Goal: Task Accomplishment & Management: Complete application form

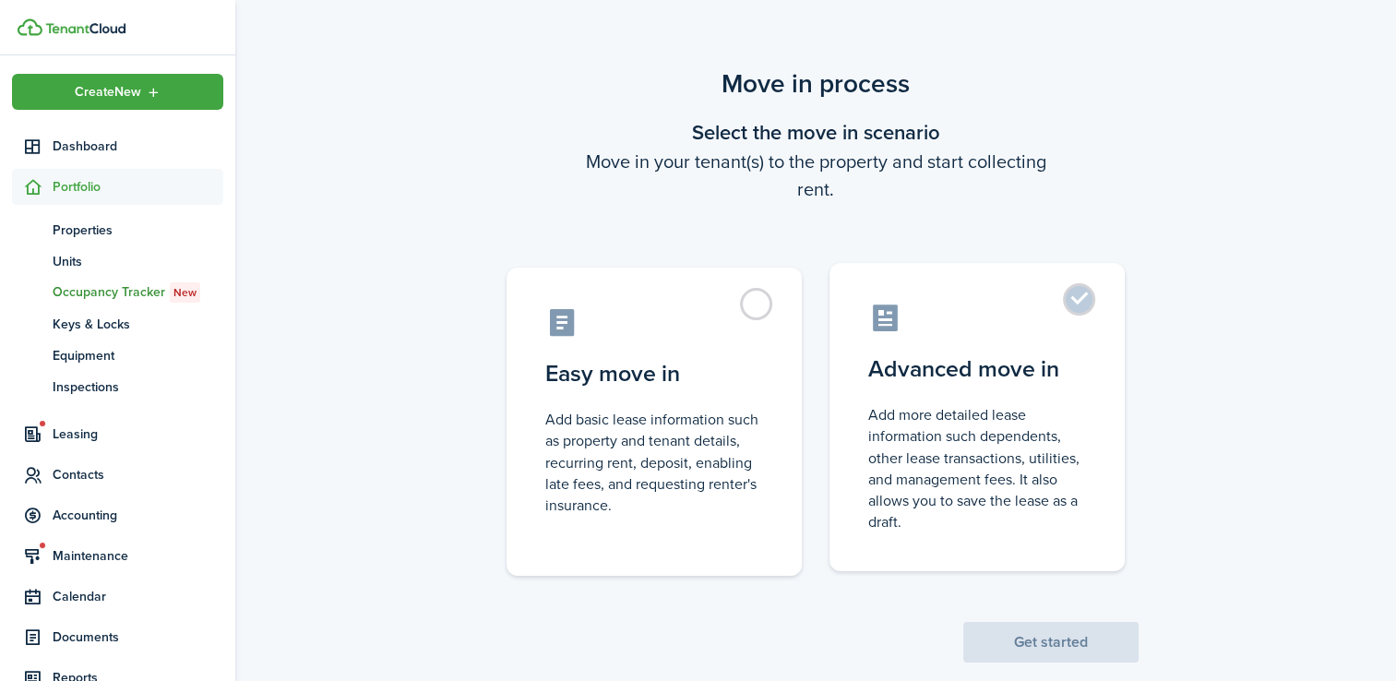
click at [1068, 308] on label "Advanced move in Add more detailed lease information such dependents, other lea…" at bounding box center [976, 417] width 295 height 308
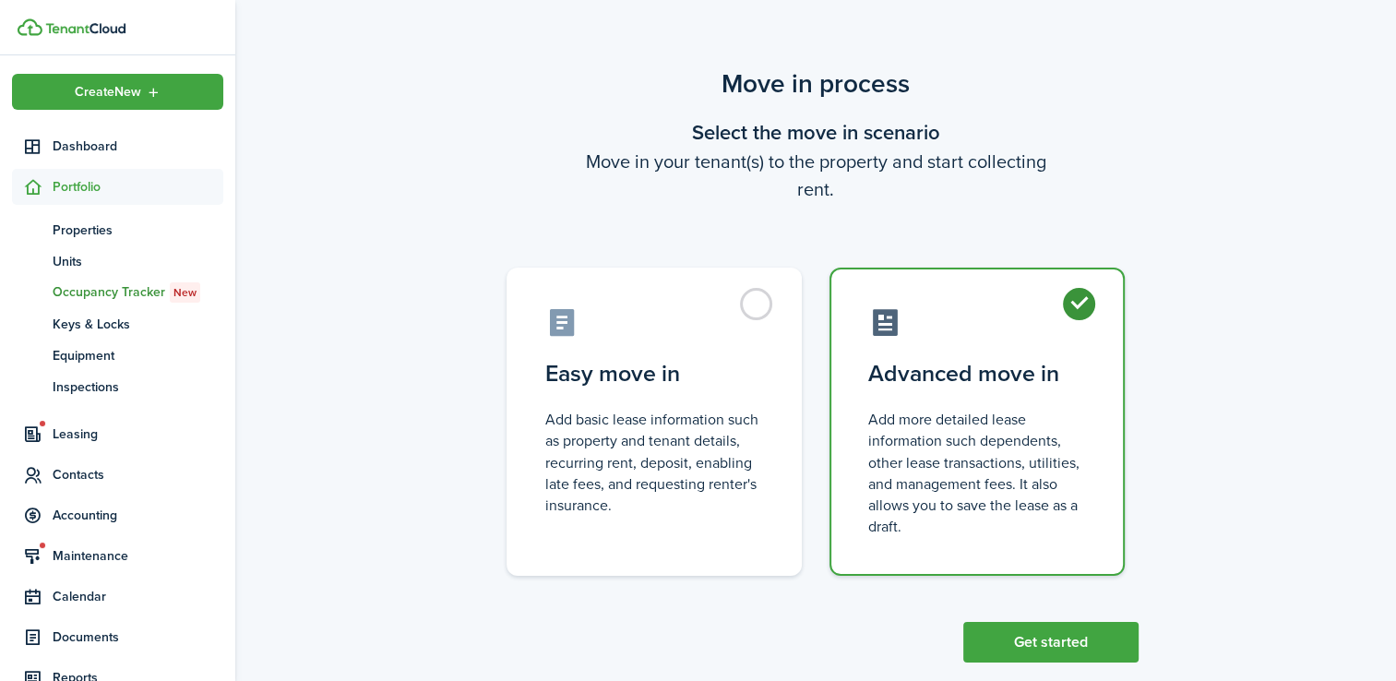
radio input "true"
click at [1071, 643] on button "Get started" at bounding box center [1050, 642] width 175 height 41
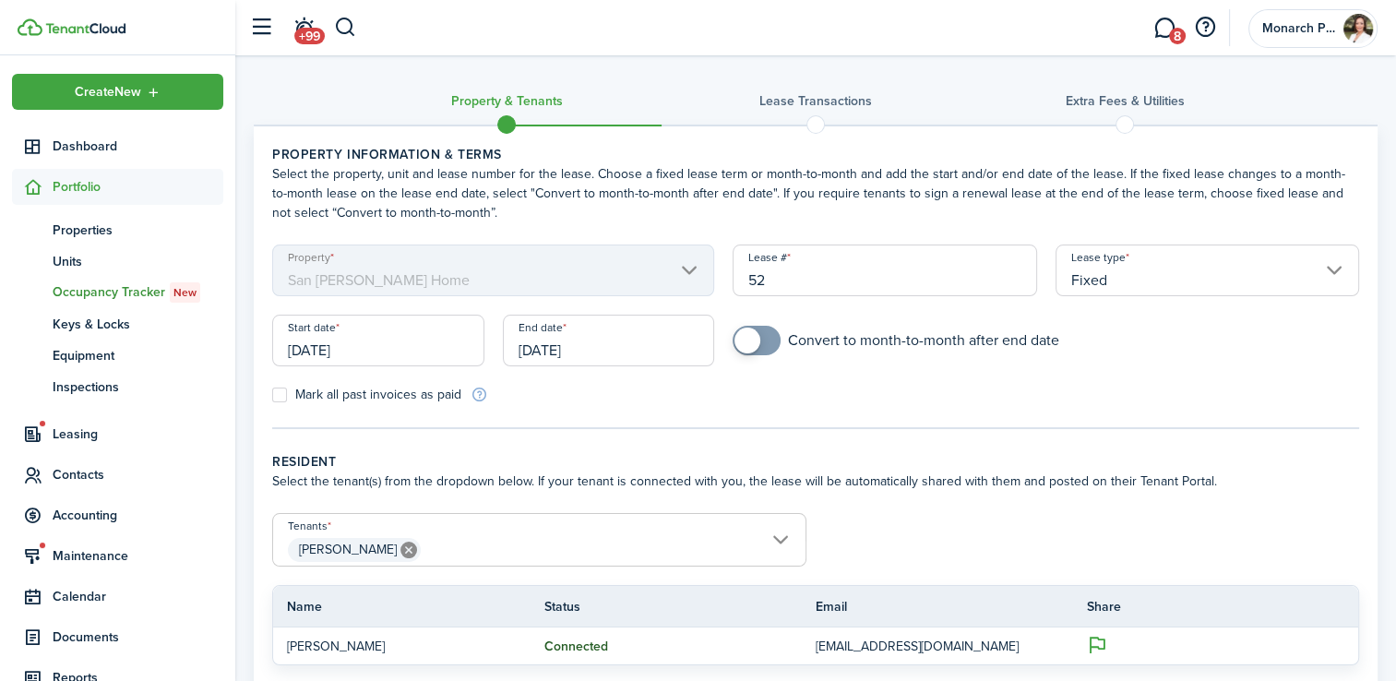
click at [351, 355] on input "[DATE]" at bounding box center [378, 341] width 212 height 52
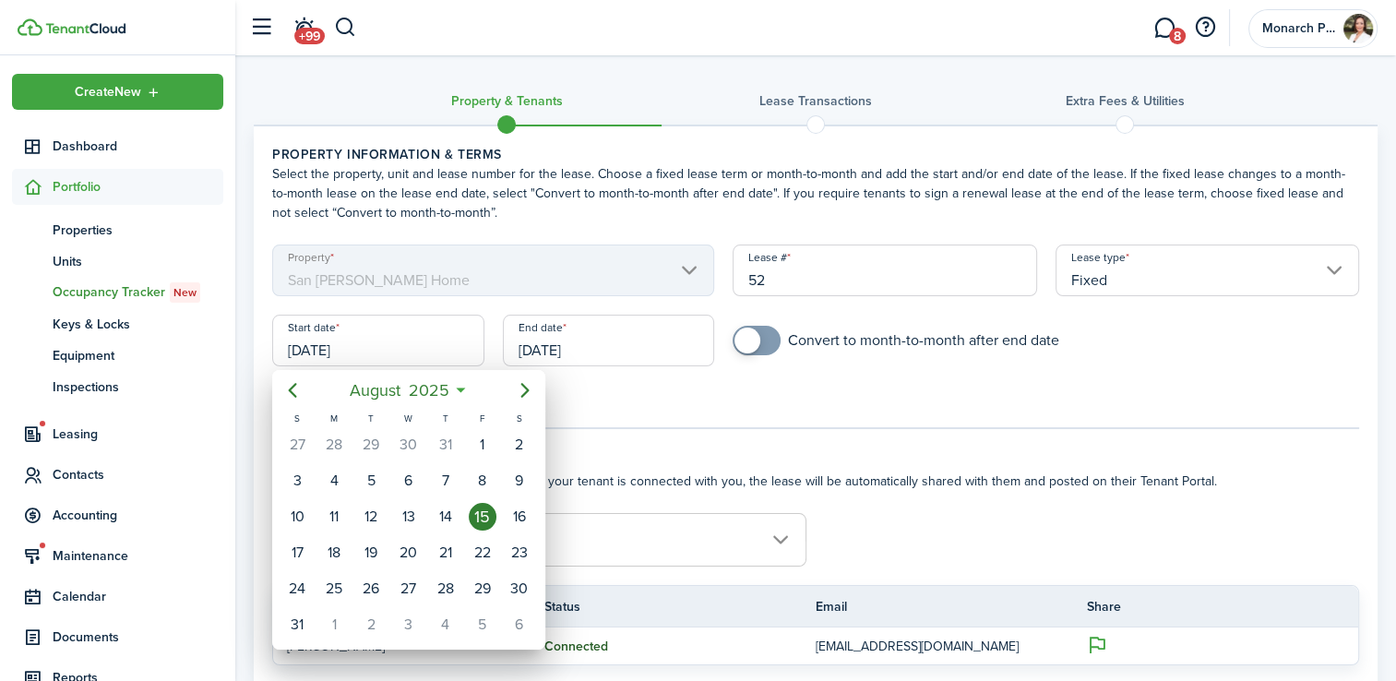
click at [298, 546] on div "17" at bounding box center [297, 553] width 28 height 28
type input "[DATE]"
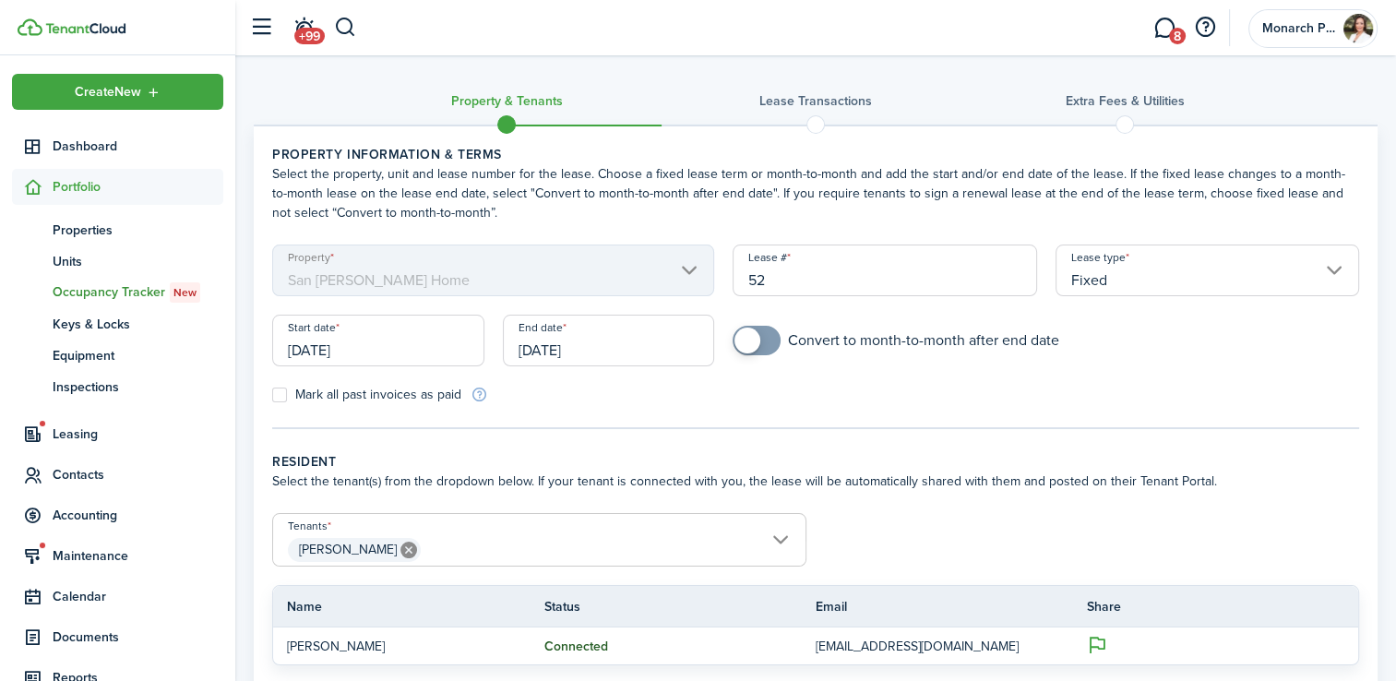
click at [594, 353] on input "[DATE]" at bounding box center [609, 341] width 212 height 52
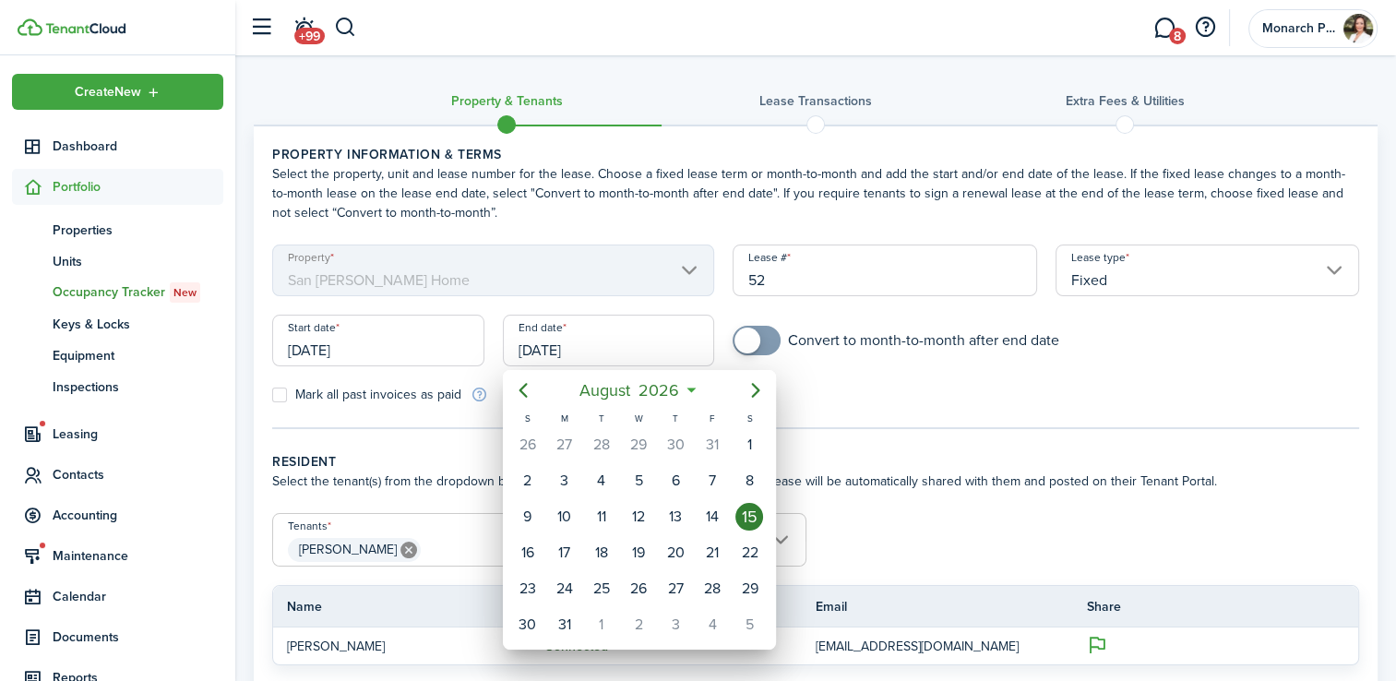
click at [522, 390] on icon "Previous page" at bounding box center [523, 390] width 22 height 22
click at [715, 581] on div "31" at bounding box center [712, 589] width 28 height 28
type input "[DATE]"
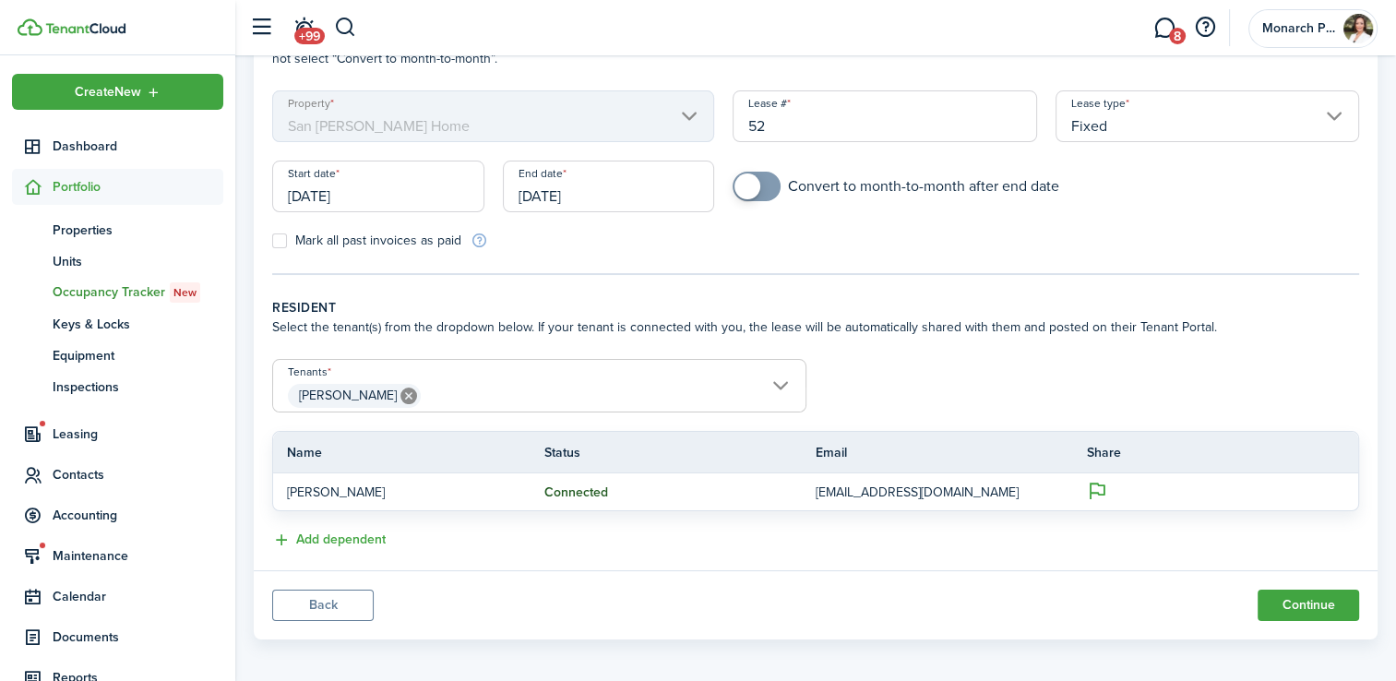
scroll to position [161, 0]
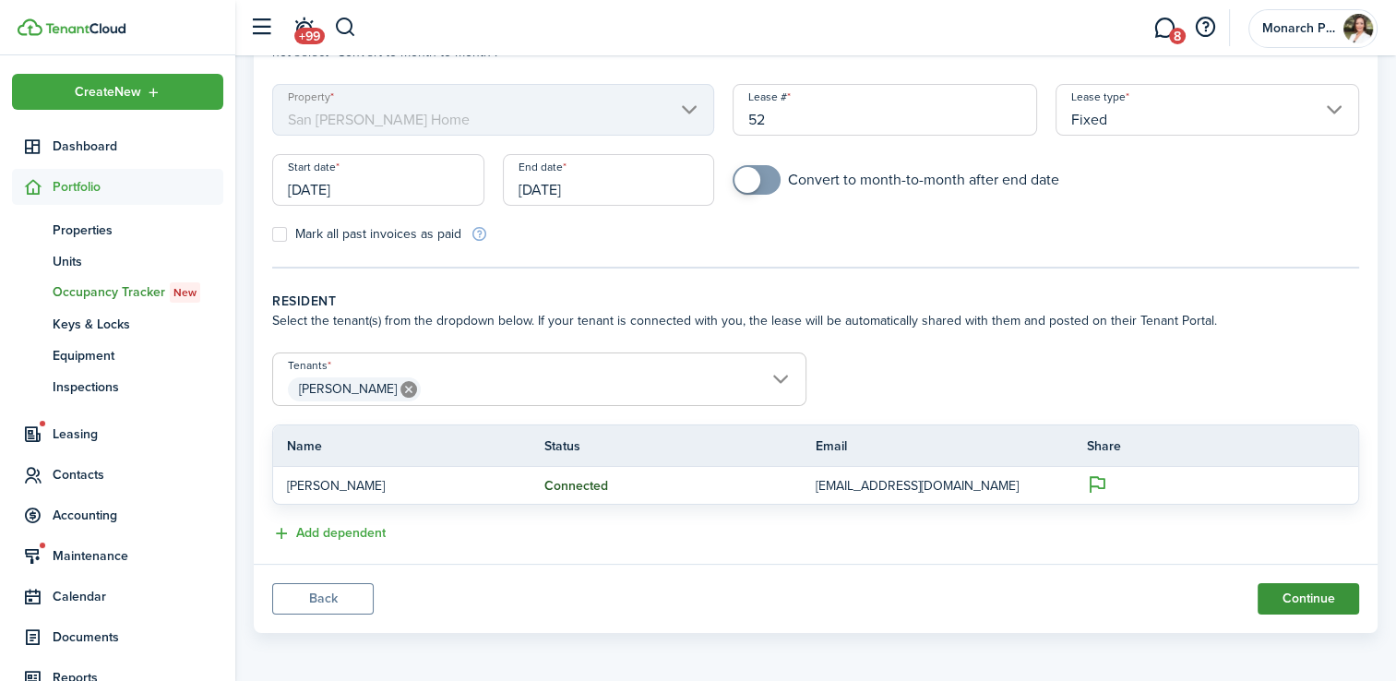
click at [1333, 597] on button "Continue" at bounding box center [1308, 598] width 101 height 31
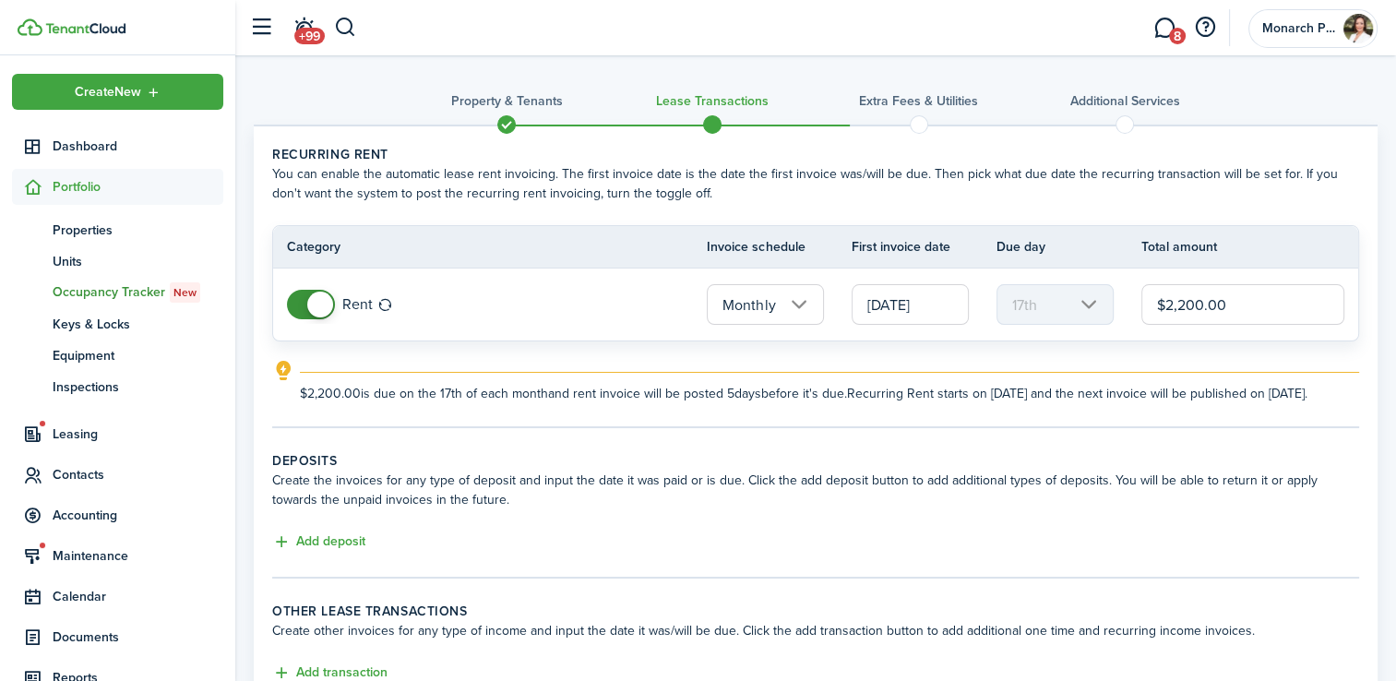
click at [913, 299] on input "[DATE]" at bounding box center [910, 304] width 117 height 41
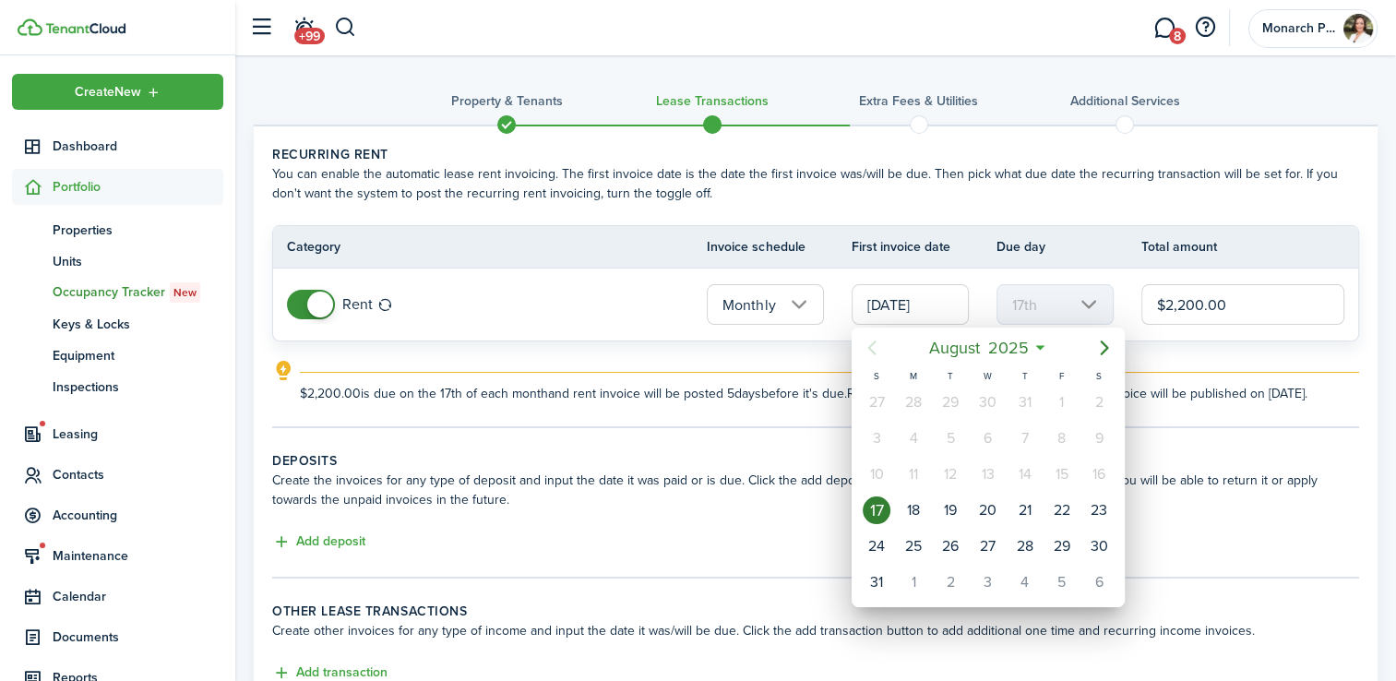
click at [1104, 345] on icon "Next page" at bounding box center [1104, 348] width 22 height 22
click at [912, 410] on div "1" at bounding box center [914, 402] width 28 height 28
type input "[DATE]"
type input "1st"
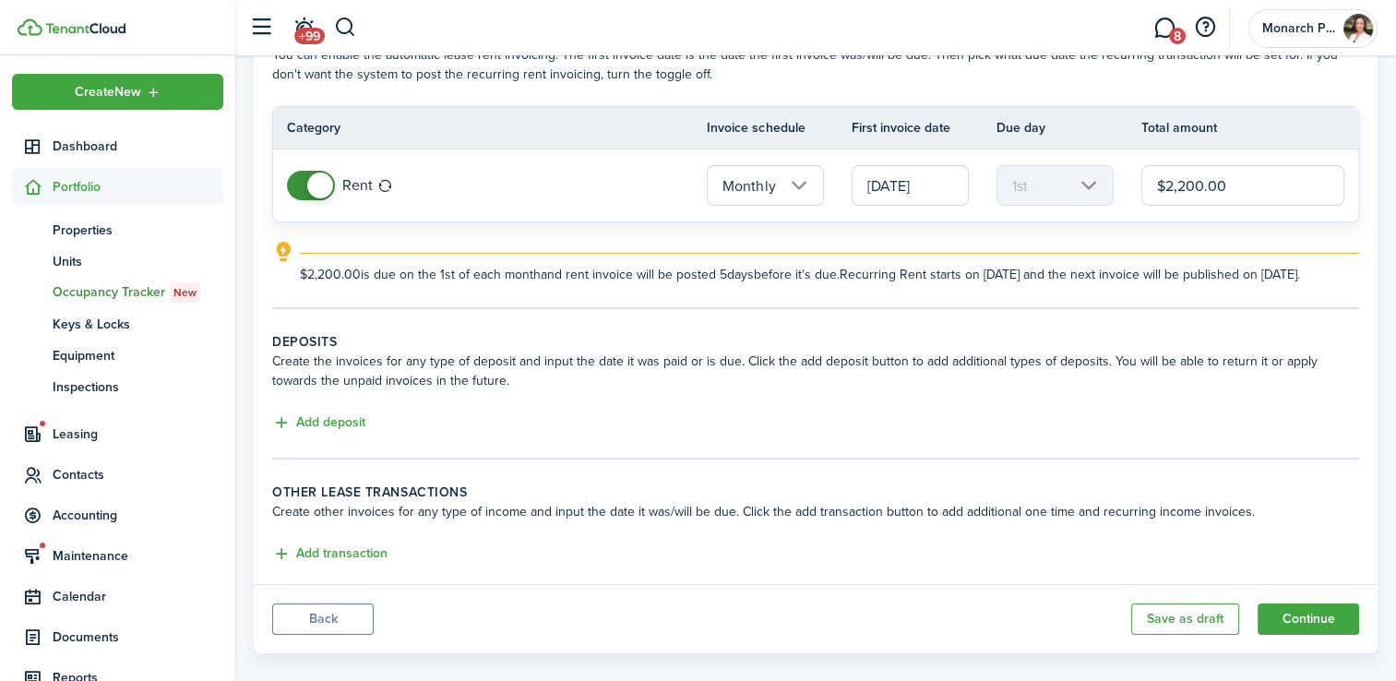
scroll to position [158, 0]
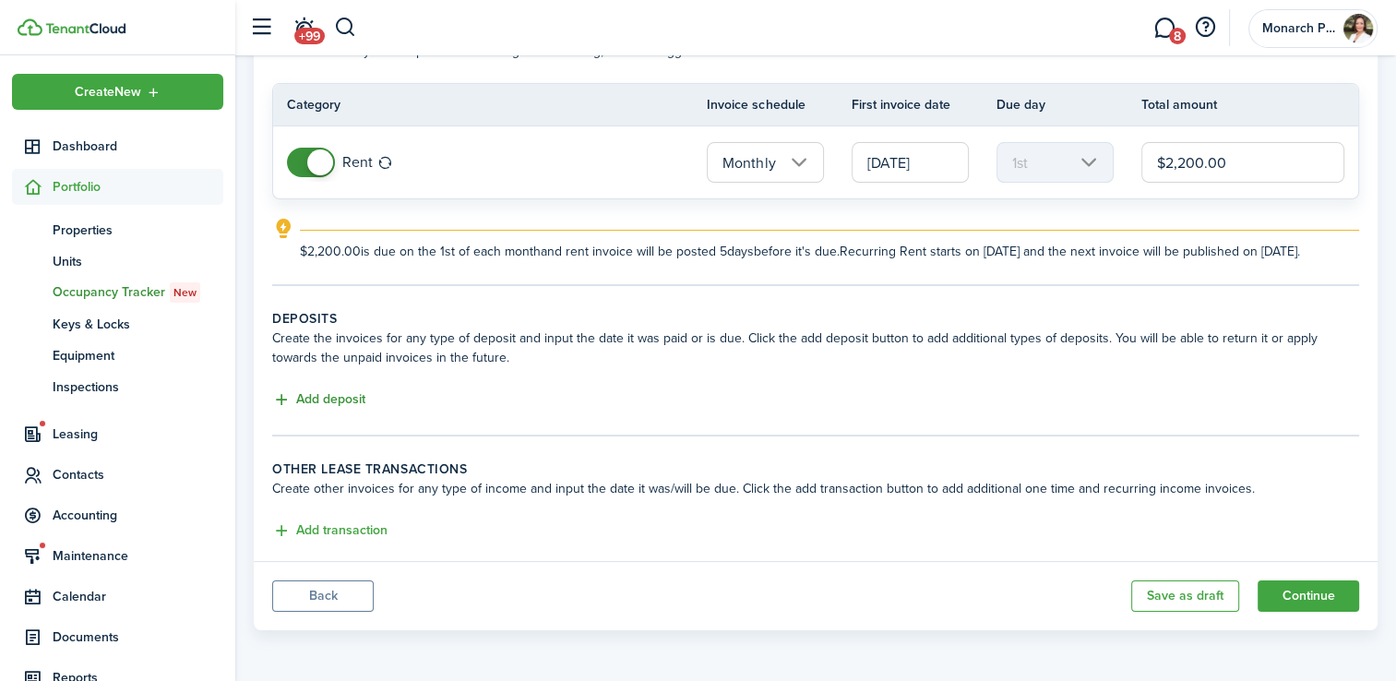
click at [340, 407] on button "Add deposit" at bounding box center [318, 399] width 93 height 21
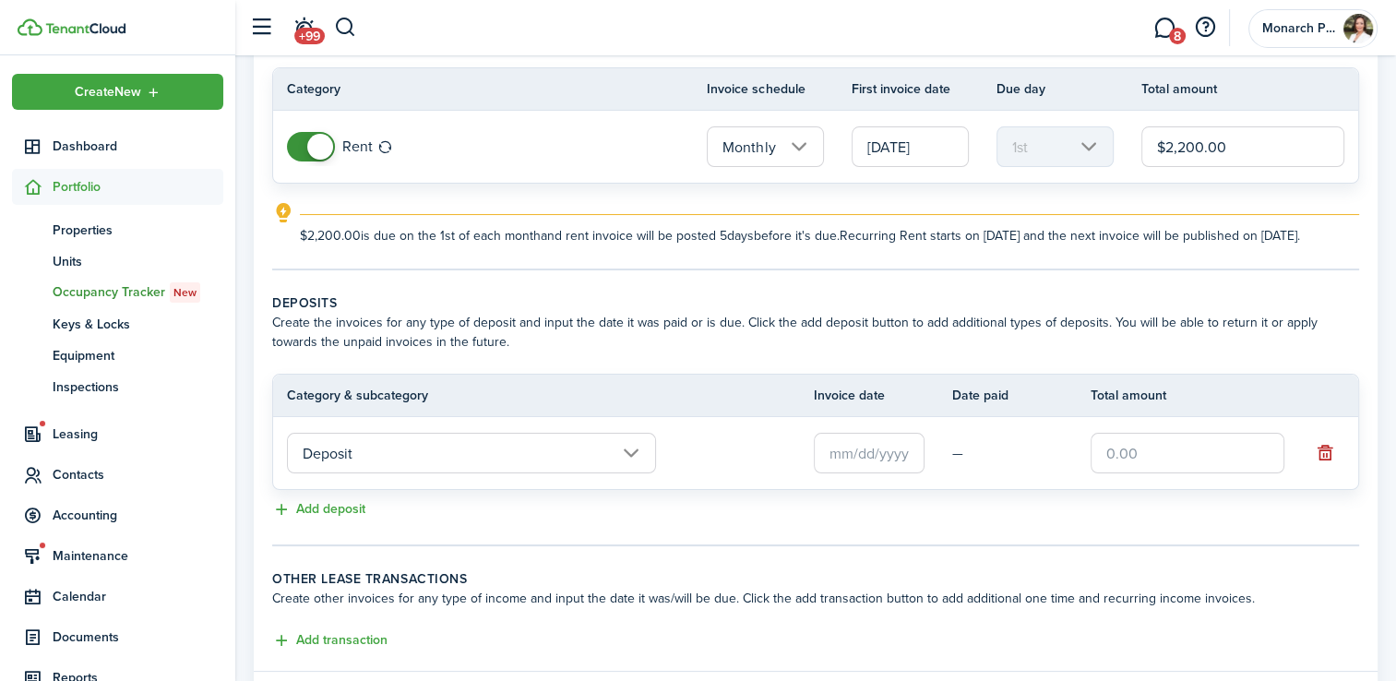
click at [882, 465] on input "text" at bounding box center [869, 453] width 111 height 41
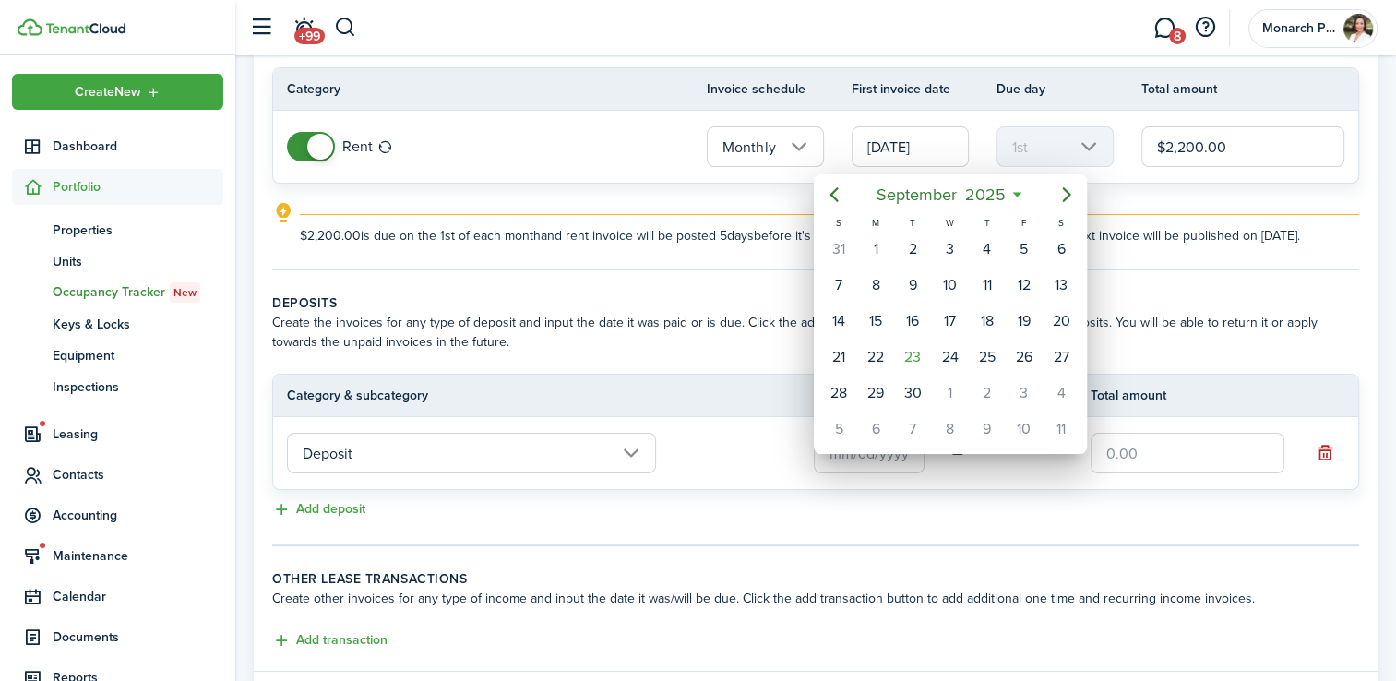
click at [827, 196] on icon "Previous page" at bounding box center [834, 195] width 22 height 22
click at [831, 354] on div "17" at bounding box center [839, 357] width 28 height 28
type input "[DATE]"
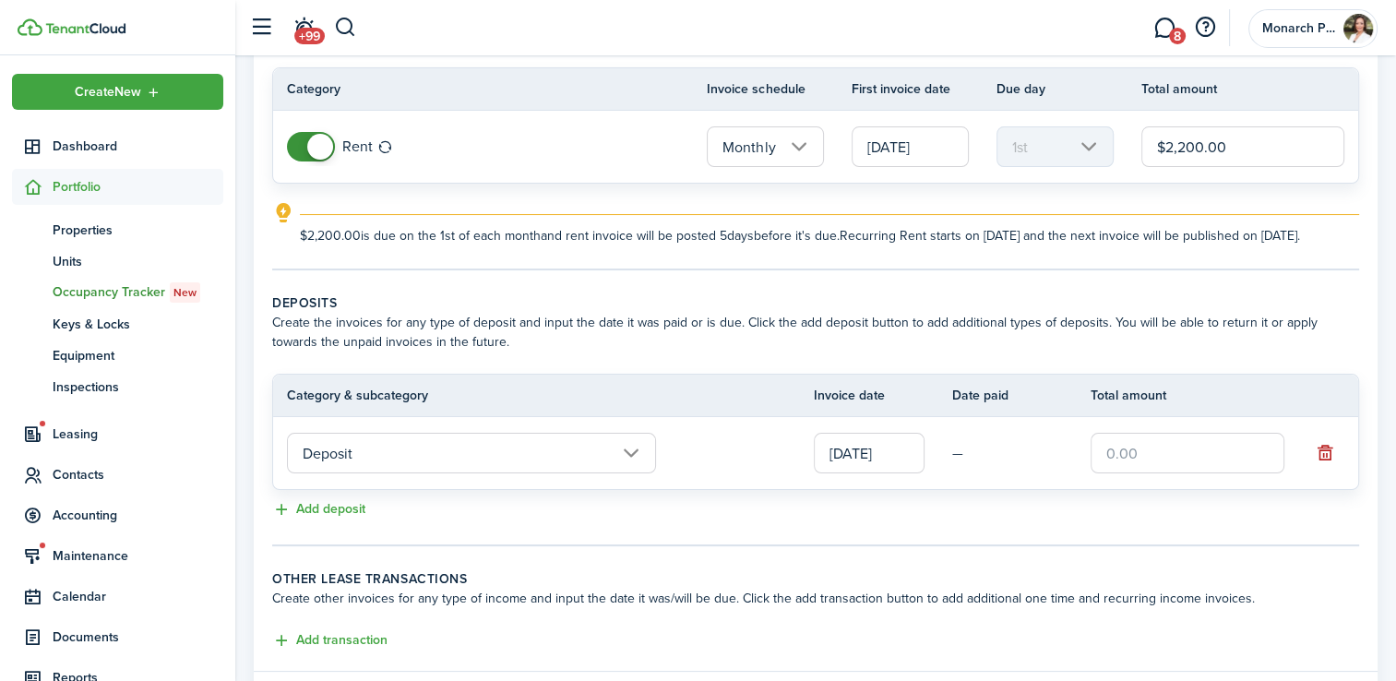
click at [1181, 464] on input "text" at bounding box center [1188, 453] width 194 height 41
click at [749, 578] on panel-main-body "Recurring rent You can enable the automatic lease rent invoicing. The first inv…" at bounding box center [816, 320] width 1124 height 702
type input "$2,200.00"
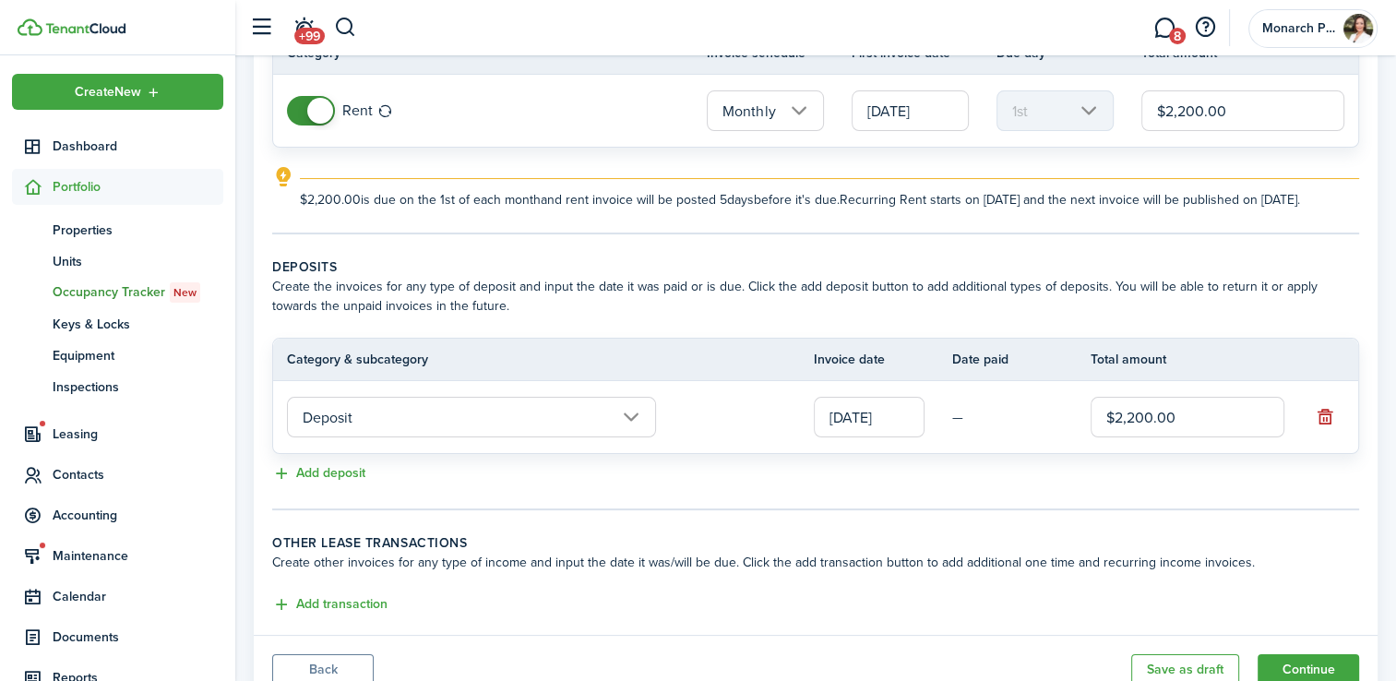
scroll to position [282, 0]
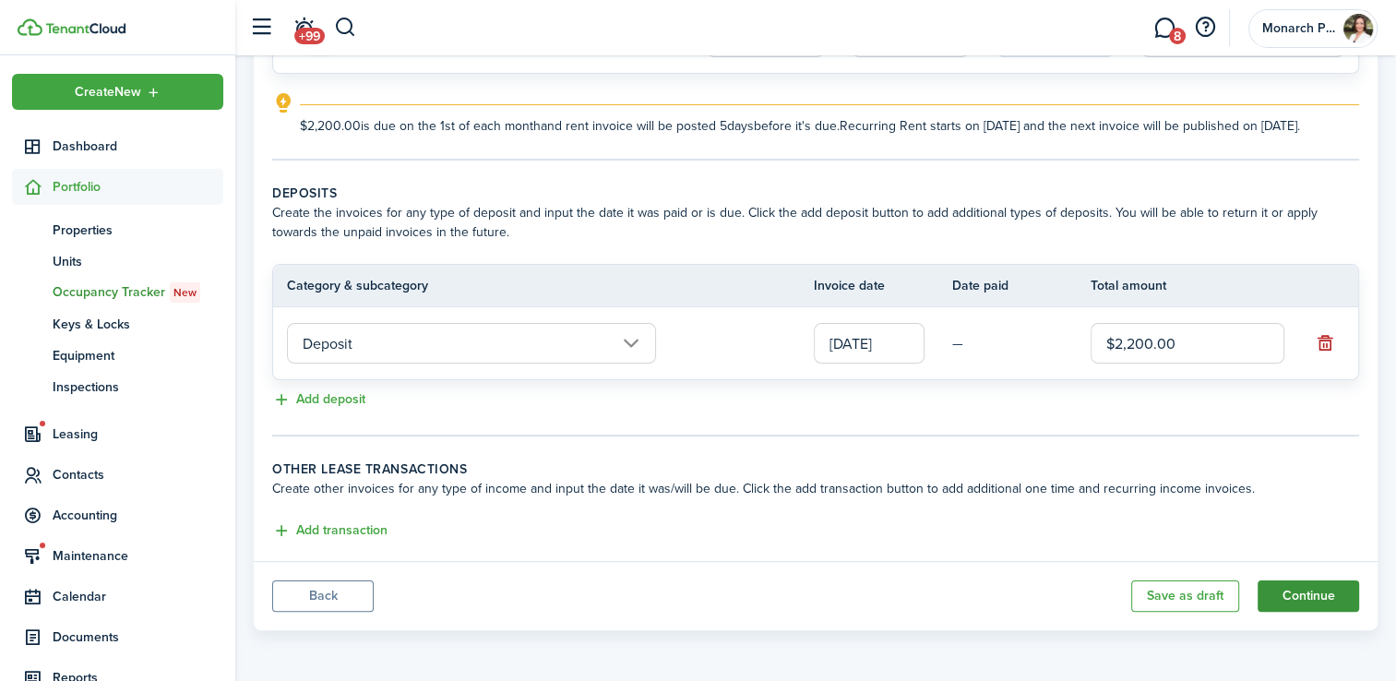
click at [1299, 604] on button "Continue" at bounding box center [1308, 595] width 101 height 31
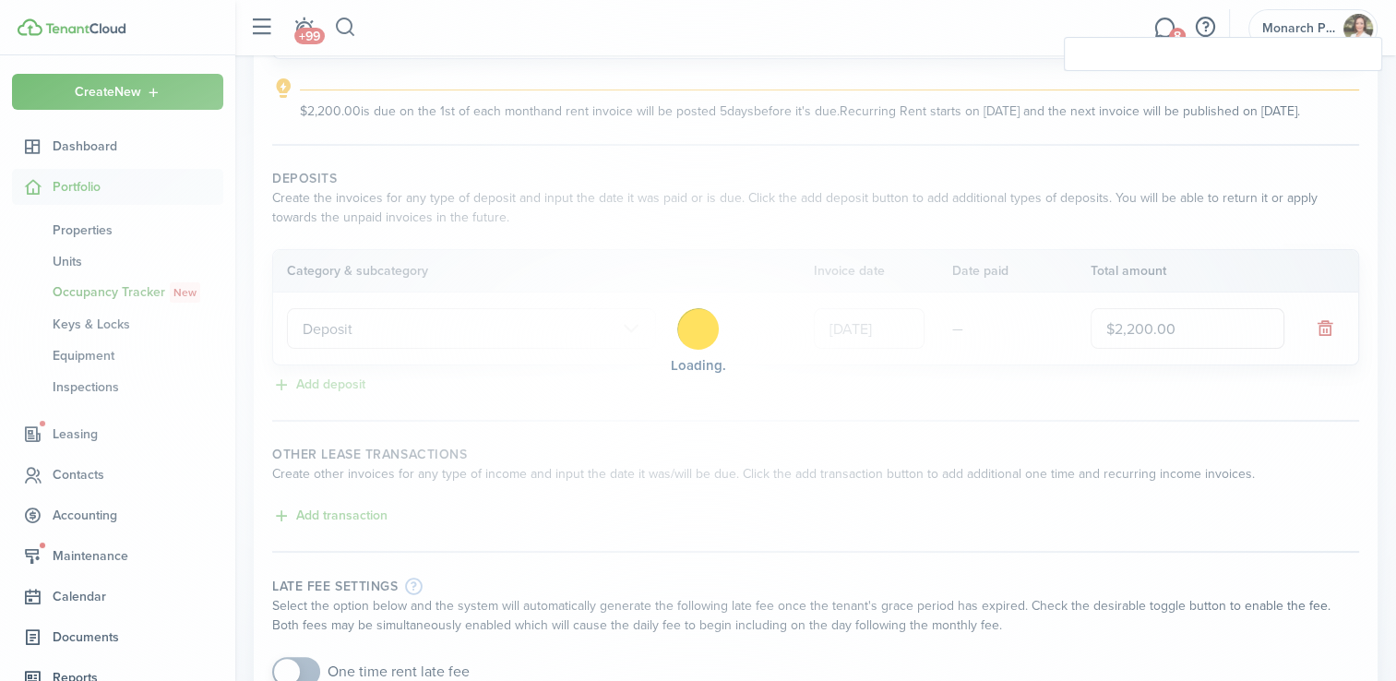
checkbox input "true"
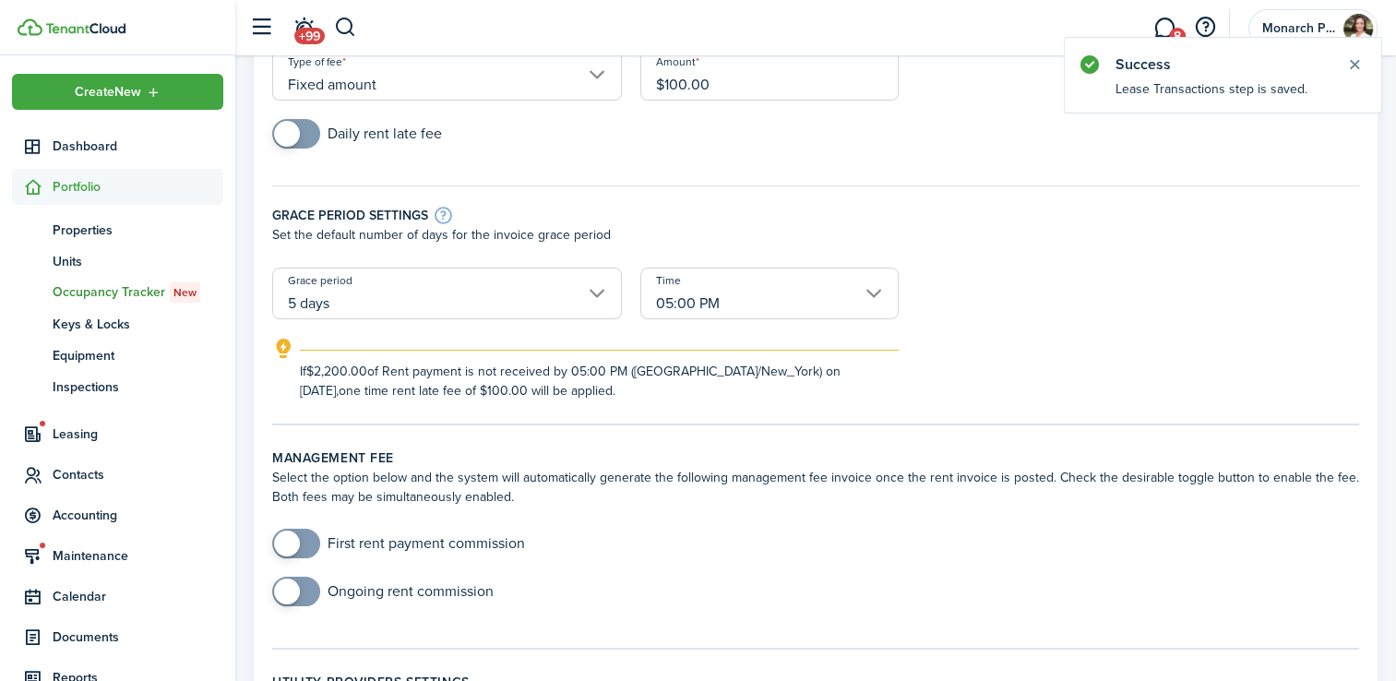
scroll to position [269, 0]
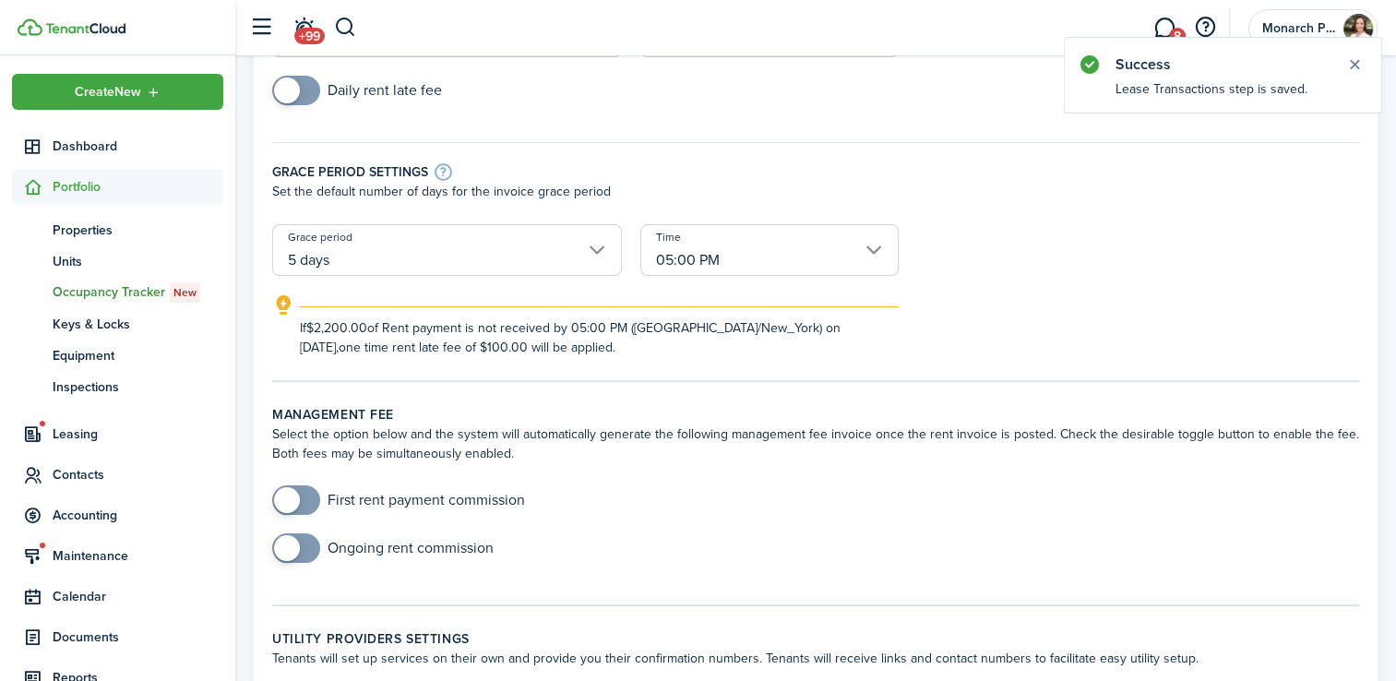
checkbox input "true"
click at [292, 507] on span at bounding box center [287, 500] width 26 height 26
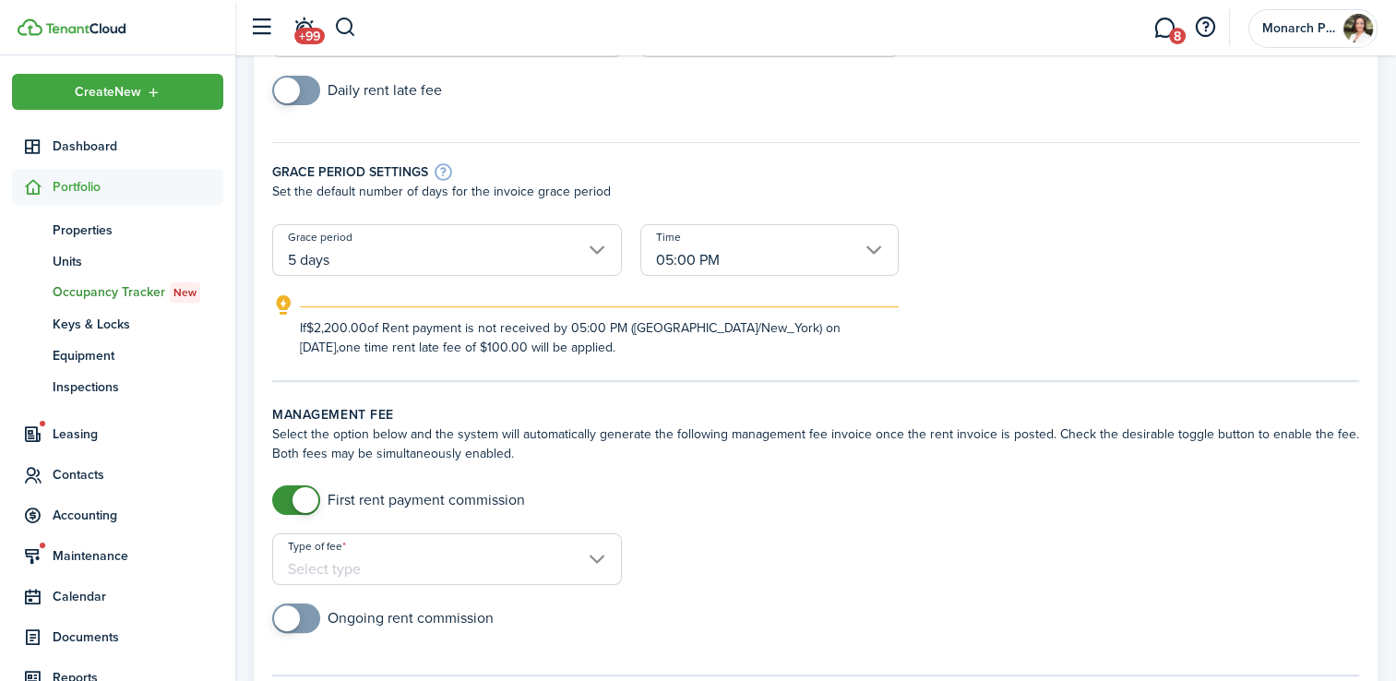
click at [472, 563] on input "Type of fee" at bounding box center [447, 559] width 350 height 52
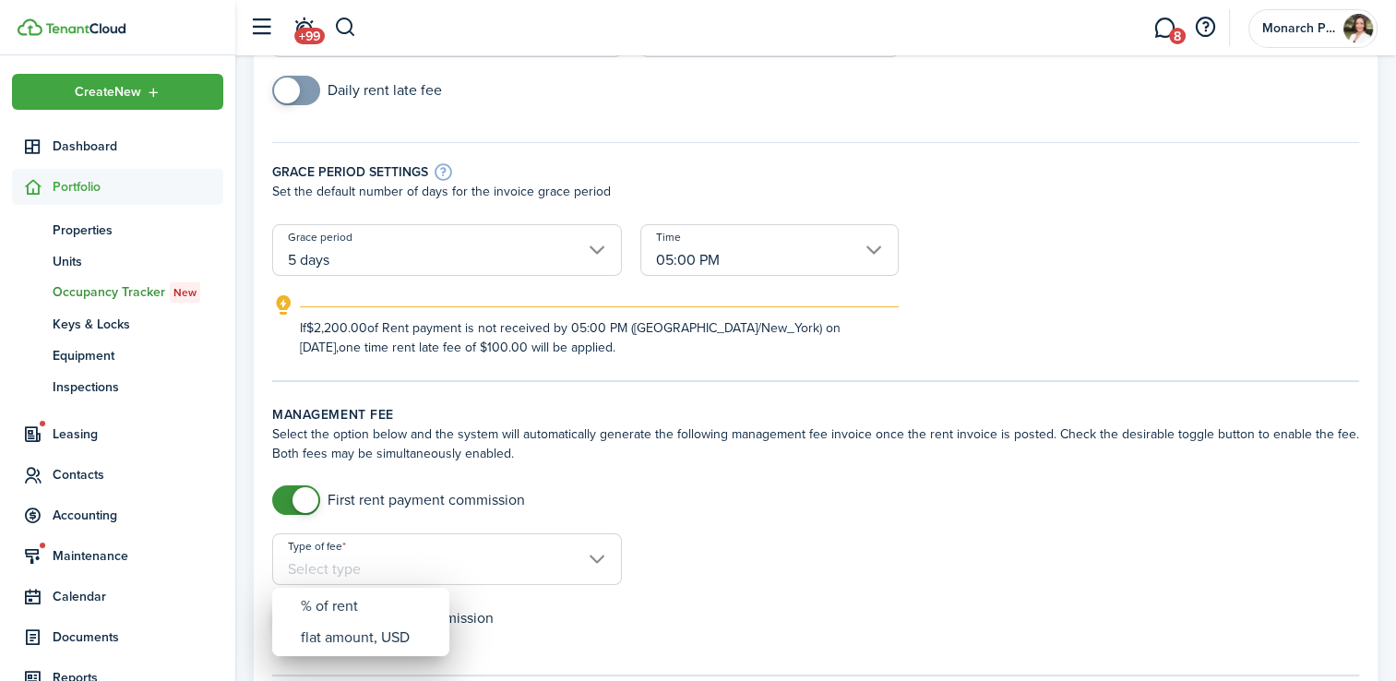
click at [389, 649] on div "flat amount, USD" at bounding box center [368, 637] width 135 height 31
type input "flat amount, USD"
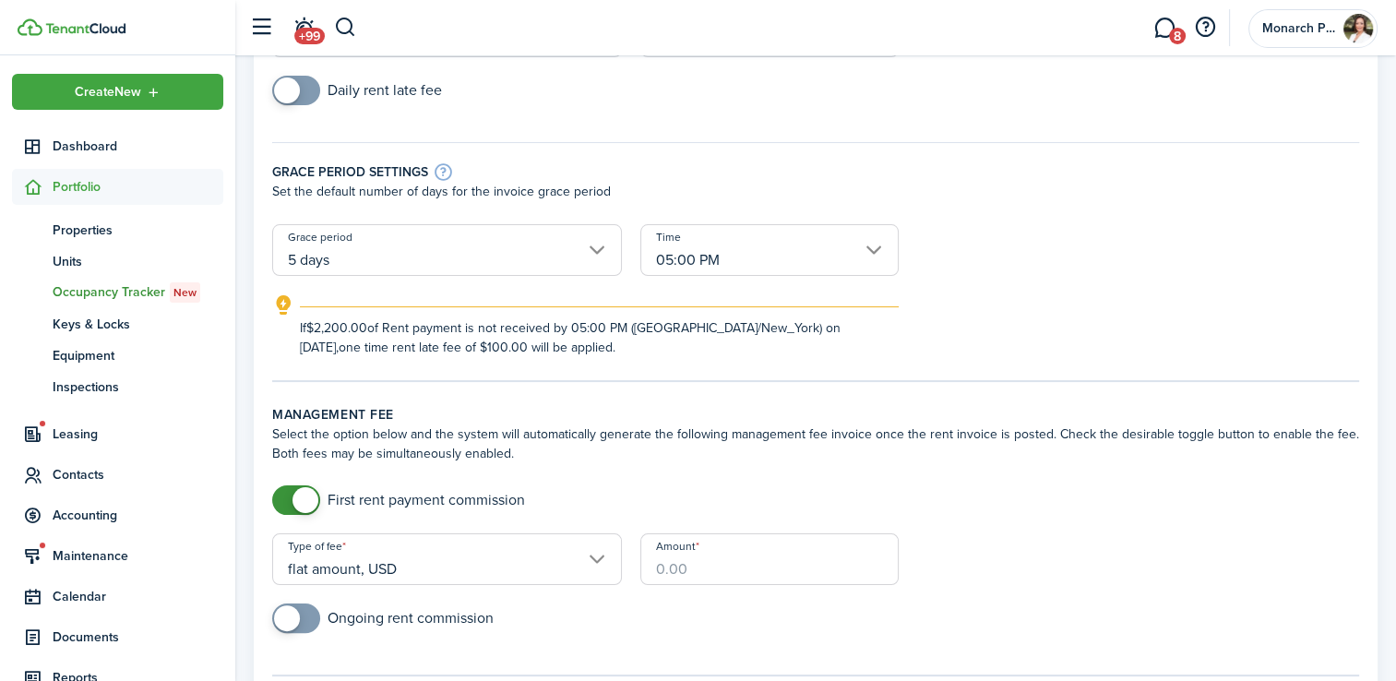
click at [744, 558] on input "Amount" at bounding box center [769, 559] width 258 height 52
type input "$1,100"
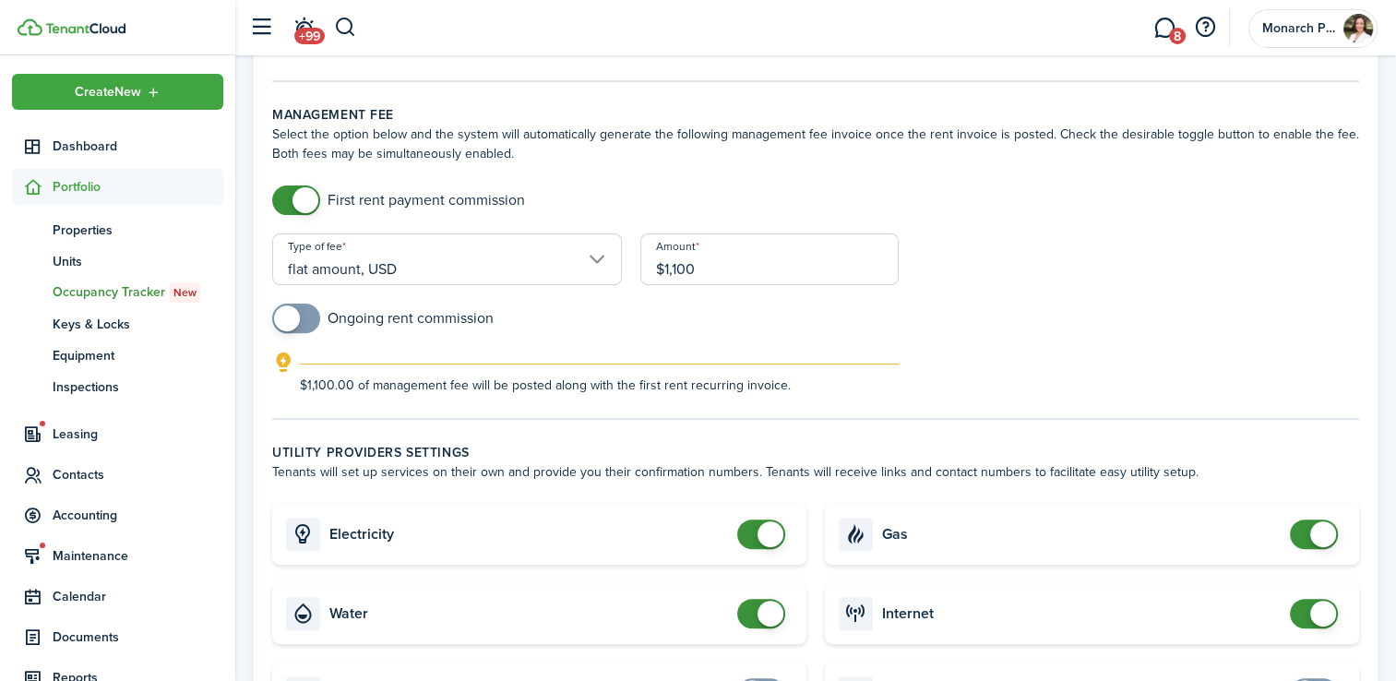
scroll to position [579, 0]
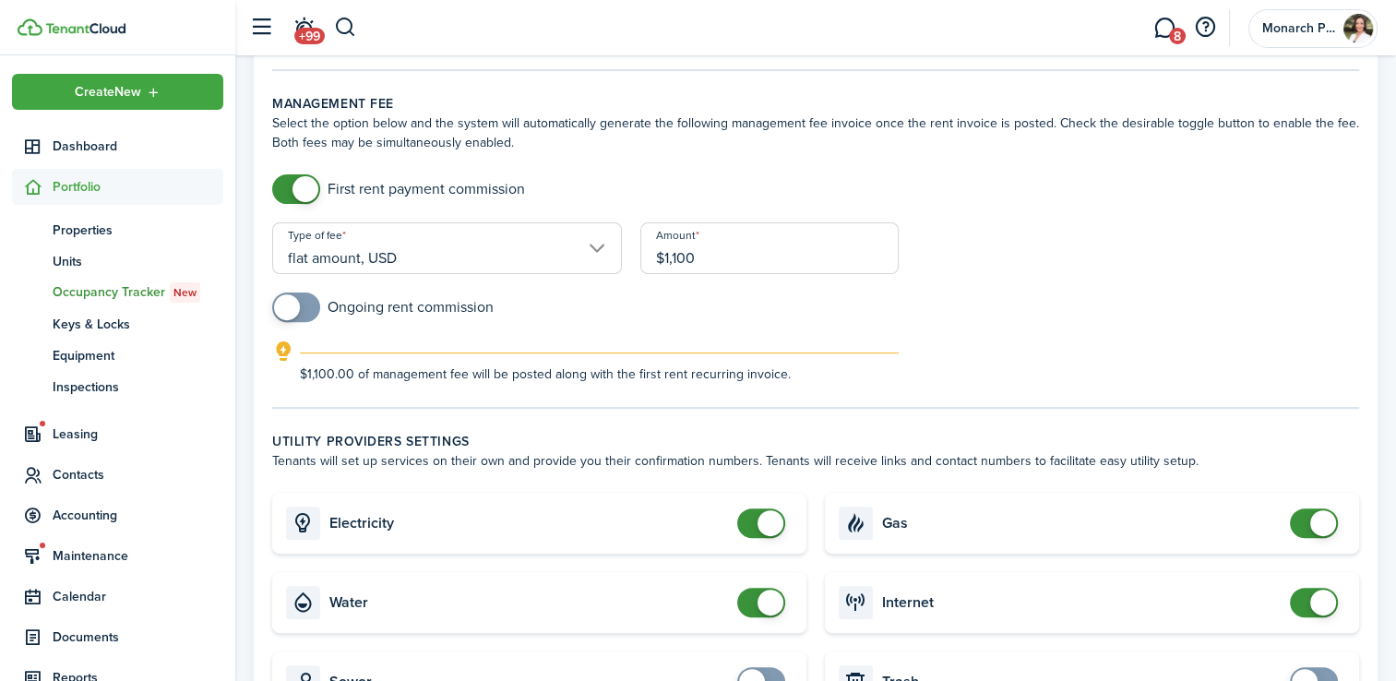
checkbox input "true"
click at [286, 311] on span at bounding box center [287, 307] width 26 height 26
type input "$1,100.00"
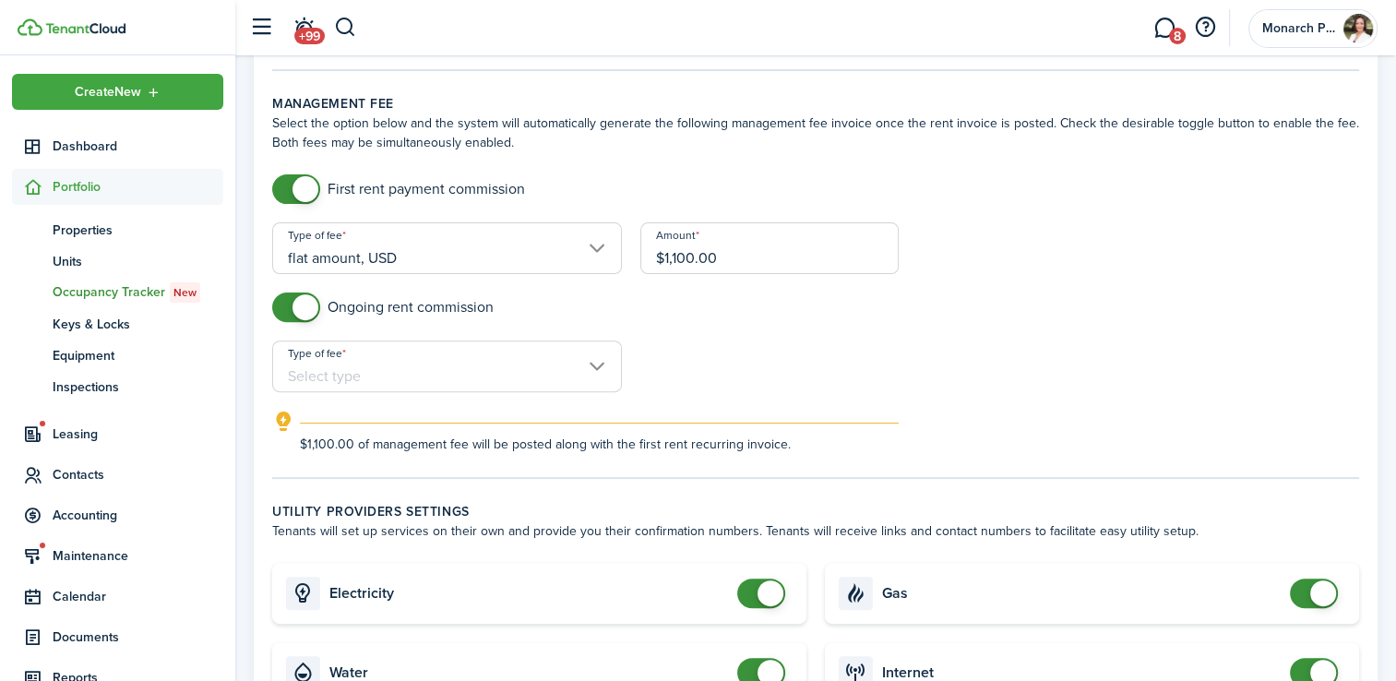
click at [463, 376] on input "Type of fee" at bounding box center [447, 366] width 350 height 52
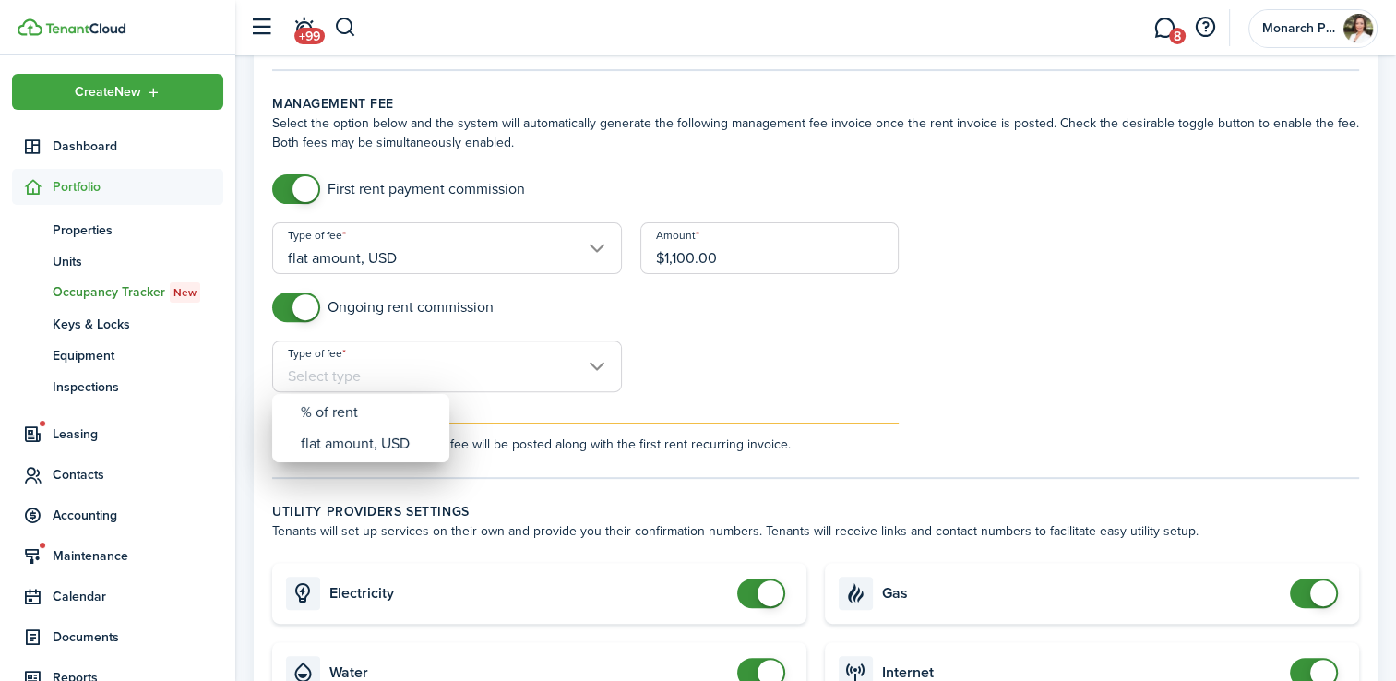
click at [394, 418] on div "% of rent" at bounding box center [368, 412] width 135 height 31
type input "% of rent"
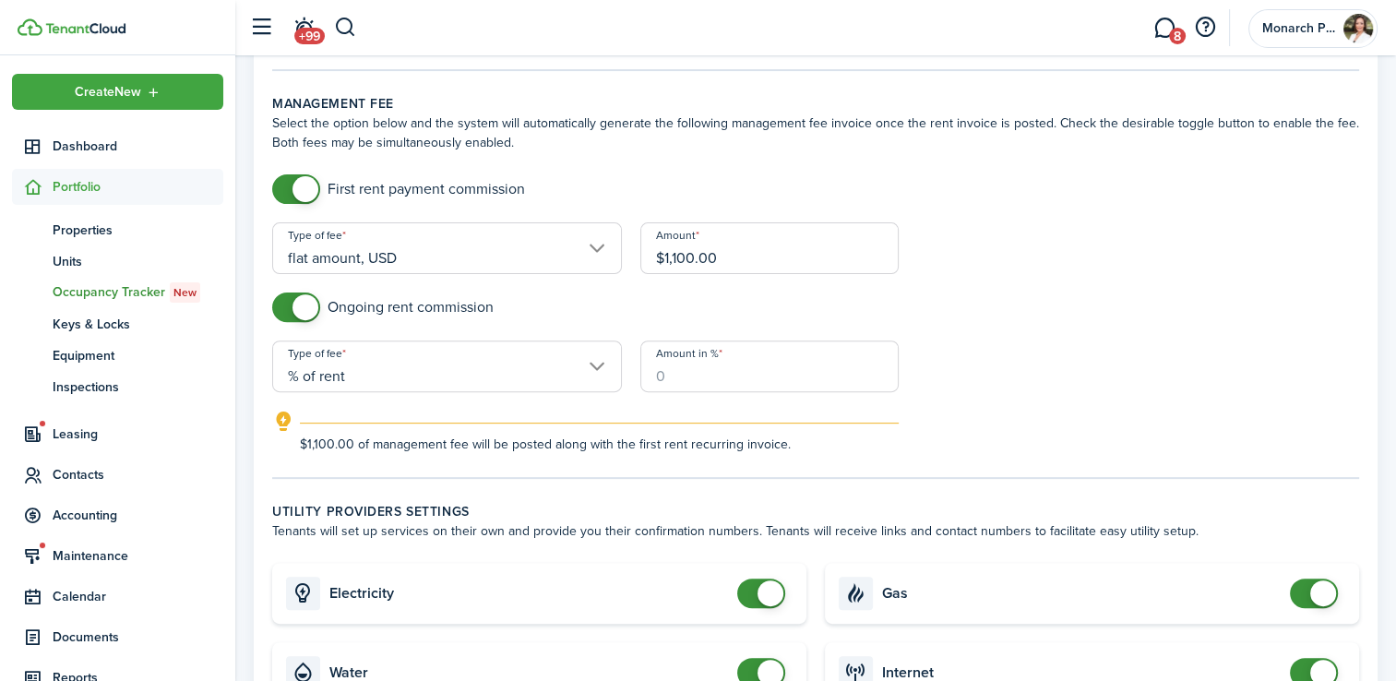
click at [728, 383] on input "Amount in %" at bounding box center [769, 366] width 258 height 52
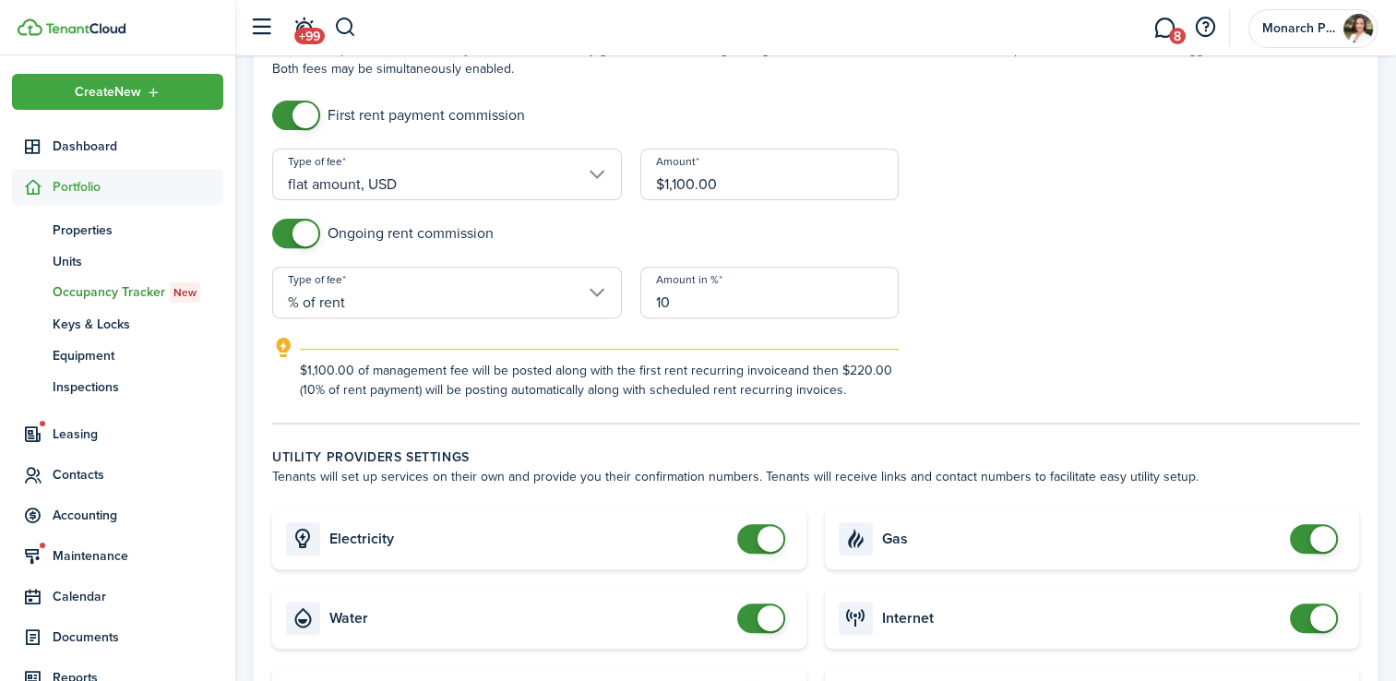
scroll to position [683, 0]
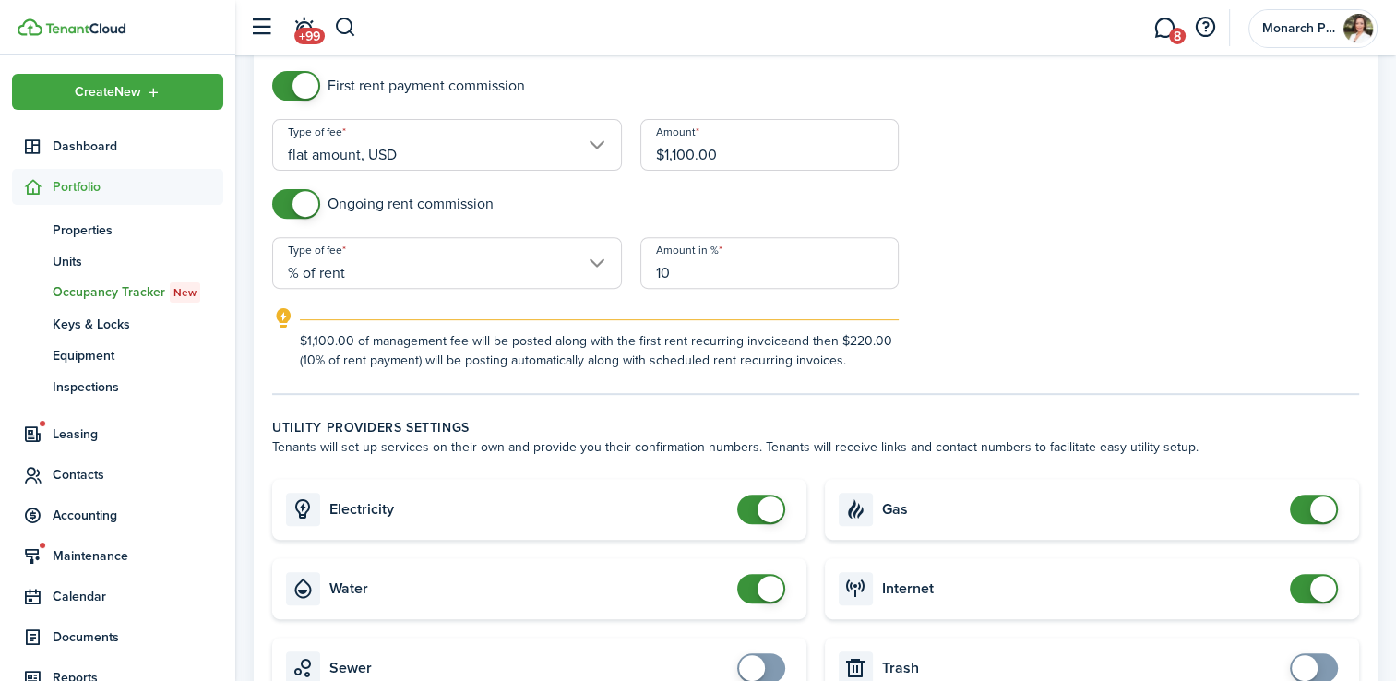
type input "10"
click at [1130, 240] on form "First rent payment commission Type of fee flat amount, USD Amount $1,100.00 Ong…" at bounding box center [815, 220] width 1105 height 299
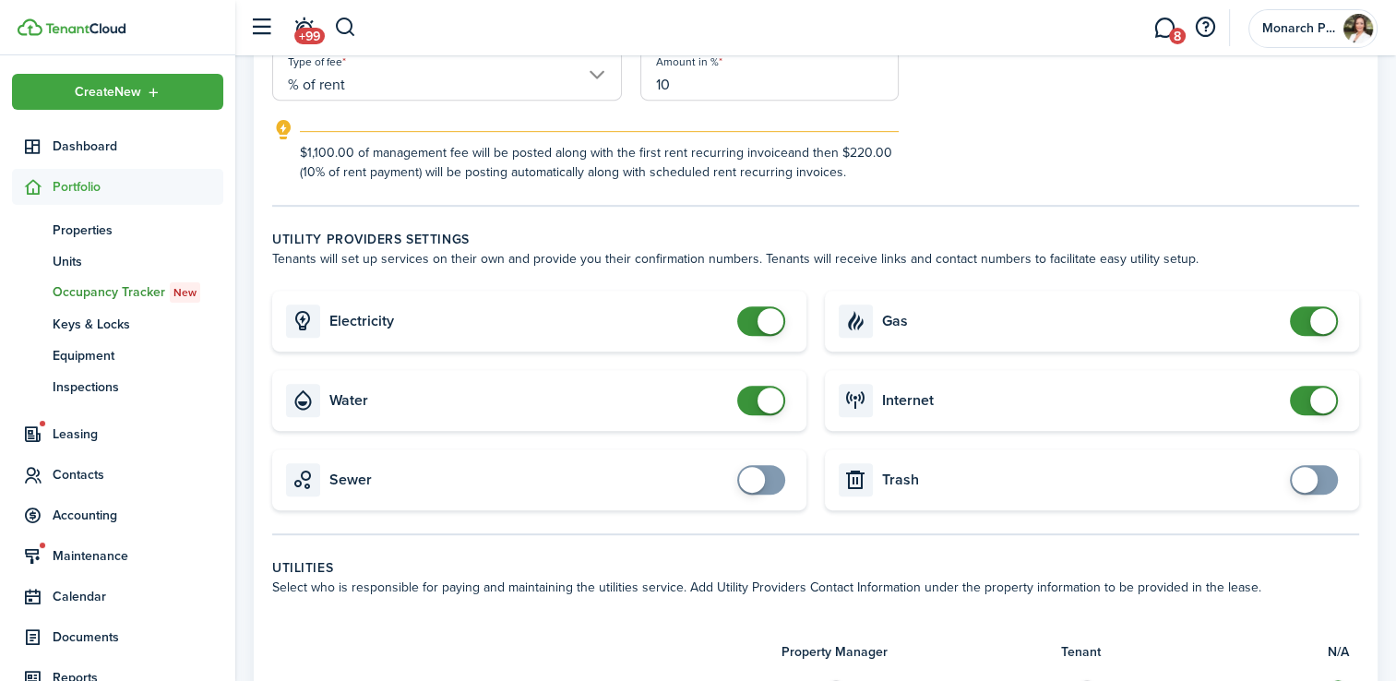
scroll to position [894, 0]
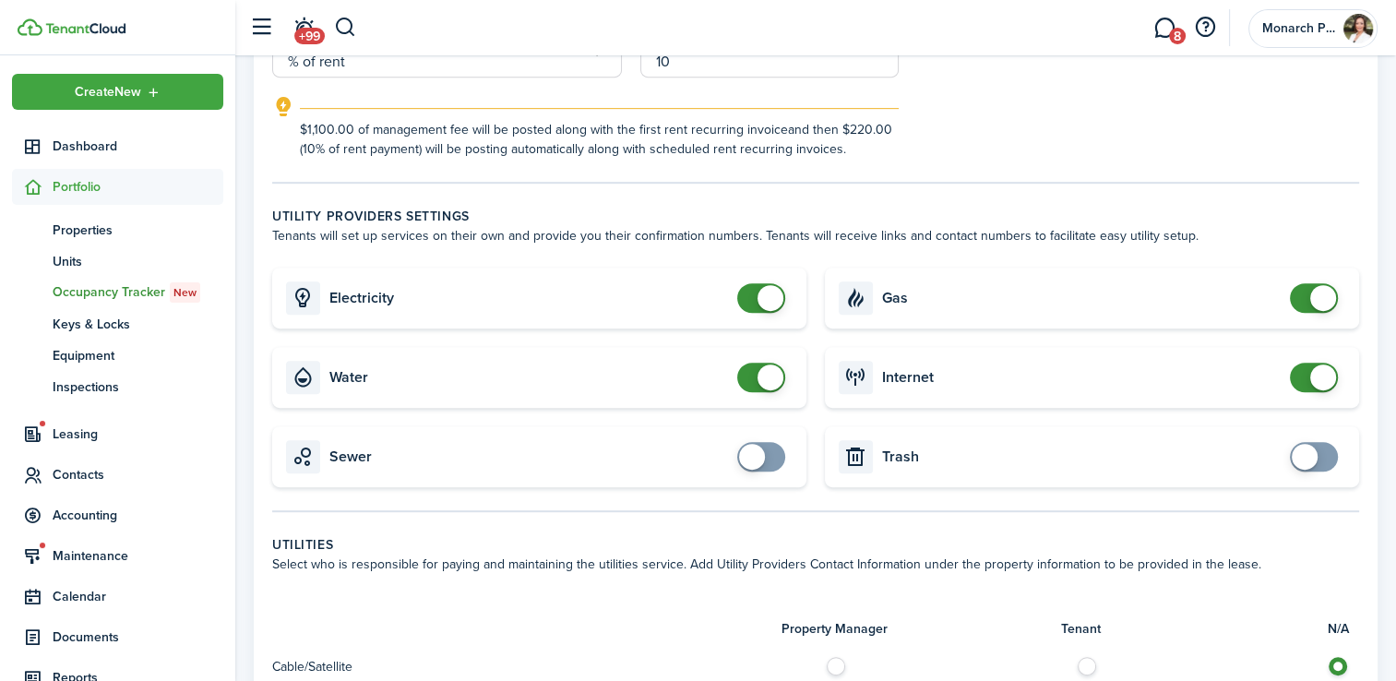
checkbox input "false"
click at [1321, 300] on span at bounding box center [1323, 298] width 26 height 26
click at [1317, 373] on span at bounding box center [1323, 377] width 26 height 26
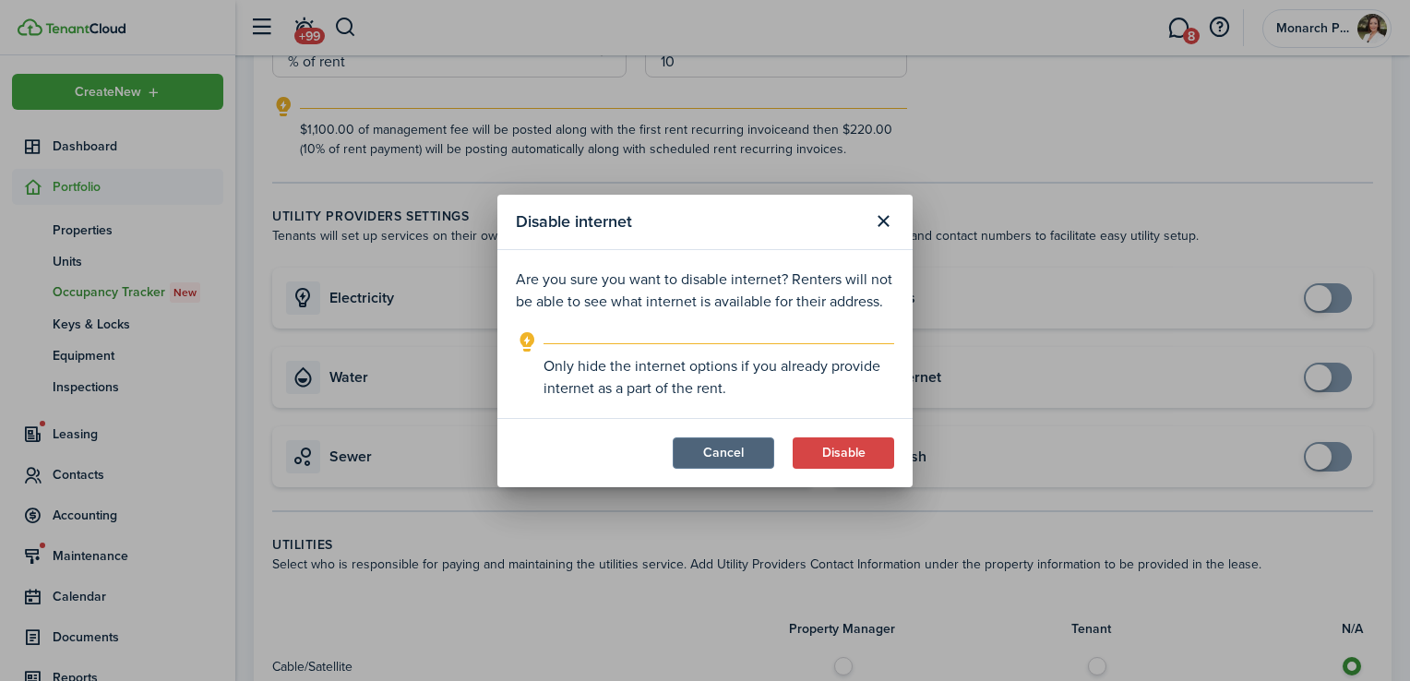
click at [732, 451] on button "Cancel" at bounding box center [723, 452] width 101 height 31
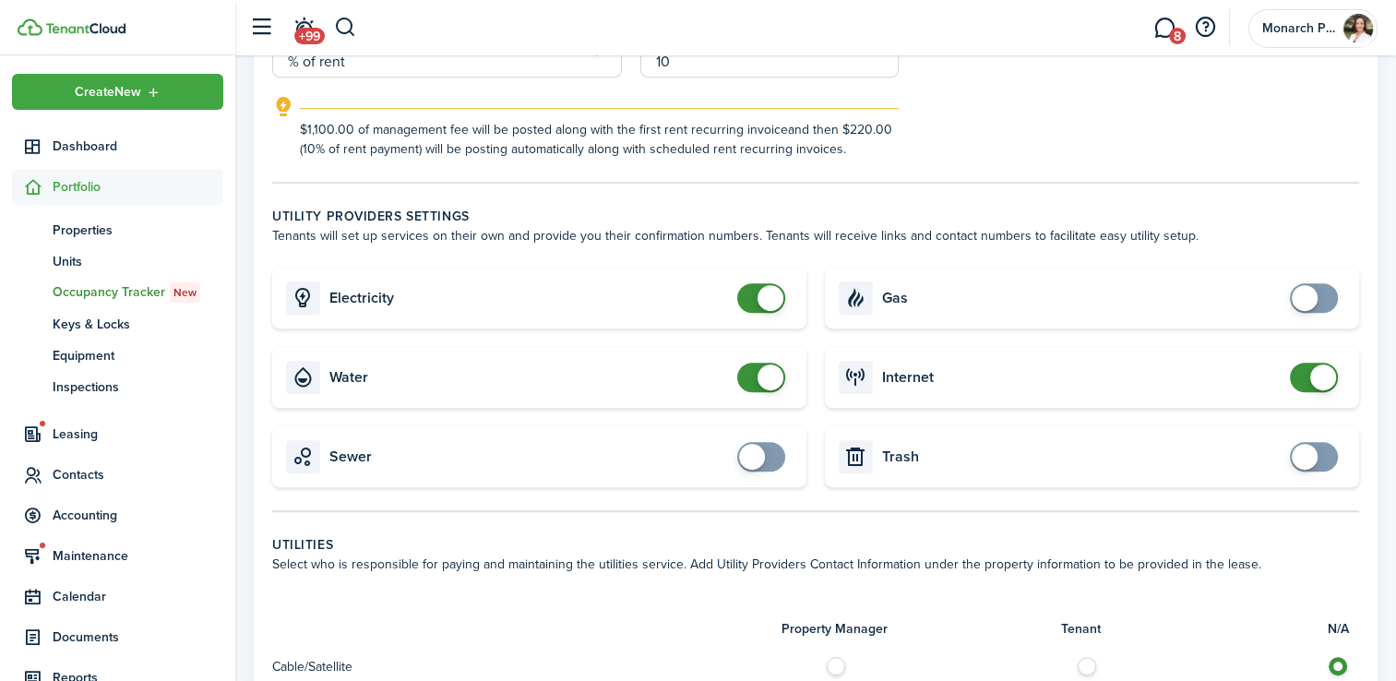
checkbox input "false"
click at [1323, 379] on span at bounding box center [1323, 377] width 26 height 26
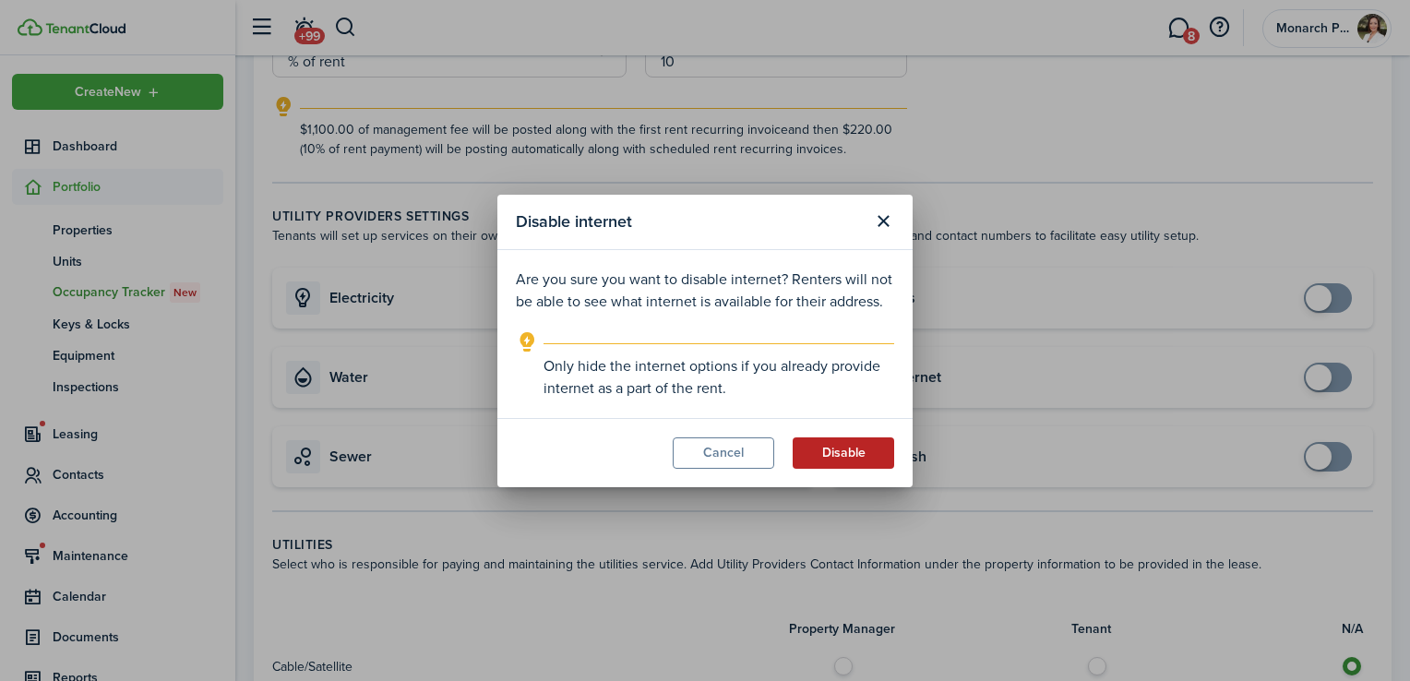
click at [834, 458] on button "Disable" at bounding box center [843, 452] width 101 height 31
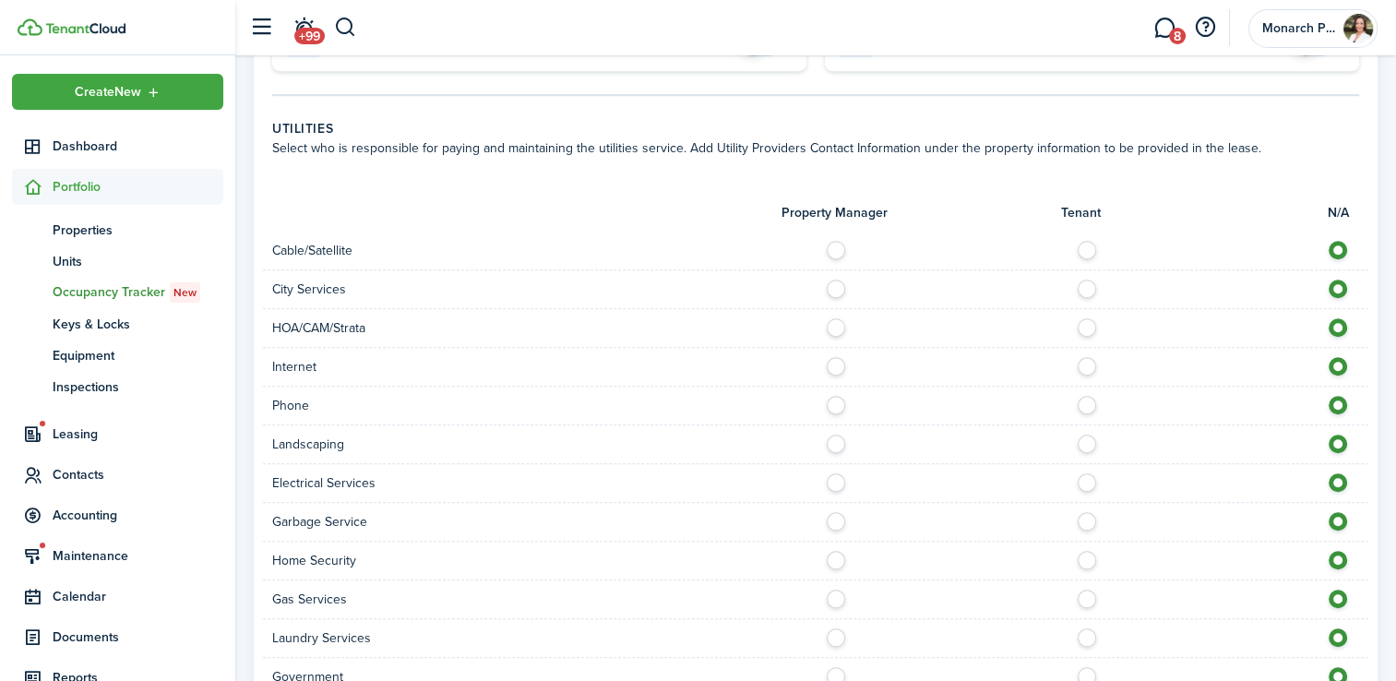
scroll to position [1314, 0]
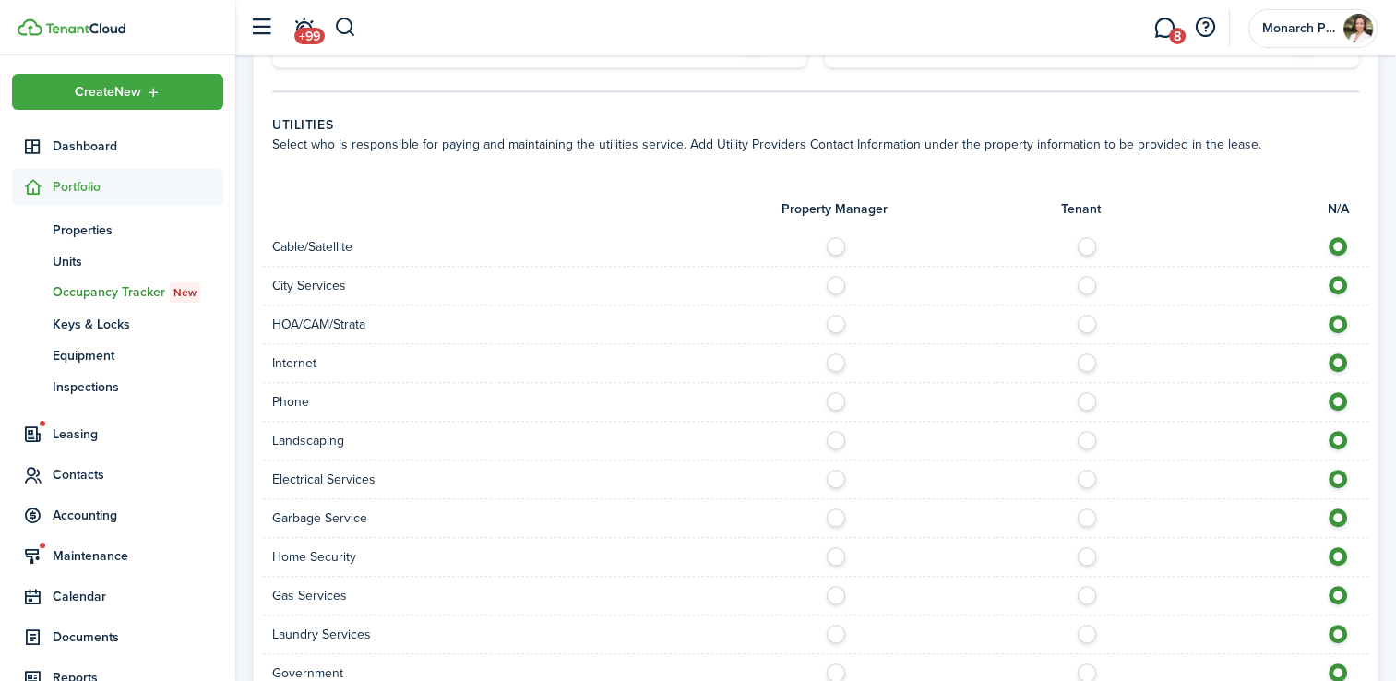
click at [841, 246] on label at bounding box center [841, 241] width 32 height 9
click at [835, 244] on label at bounding box center [841, 241] width 32 height 9
click at [1337, 246] on label at bounding box center [1343, 241] width 32 height 9
radio input "false"
radio input "true"
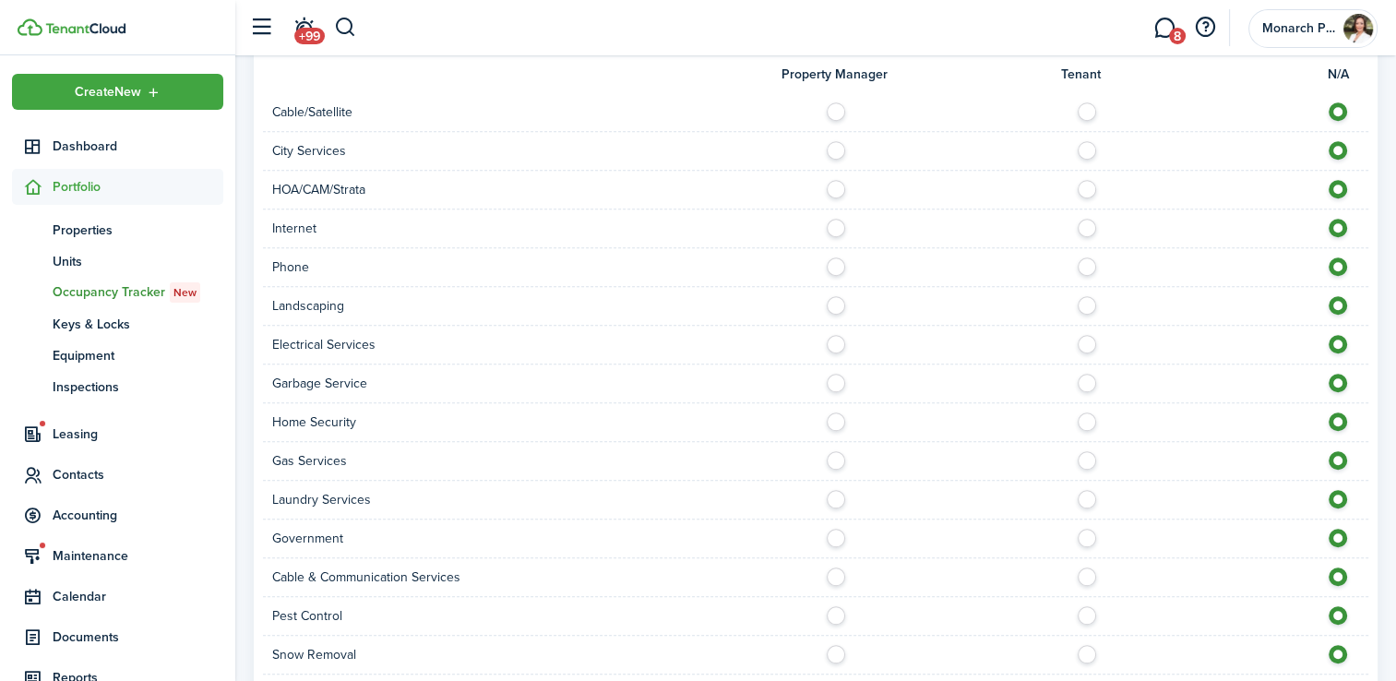
scroll to position [1462, 0]
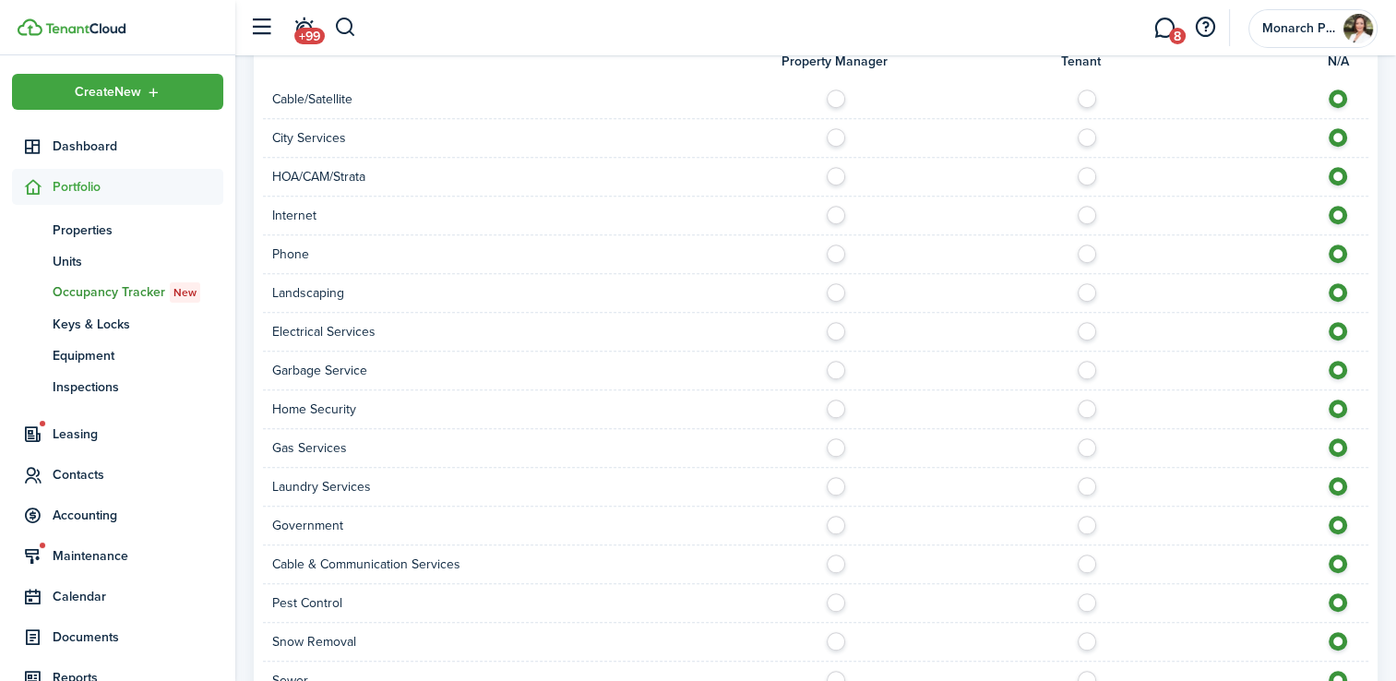
click at [830, 214] on label at bounding box center [841, 210] width 32 height 9
radio input "true"
click at [834, 291] on label at bounding box center [841, 287] width 32 height 9
radio input "true"
click at [1092, 331] on label at bounding box center [1092, 326] width 32 height 9
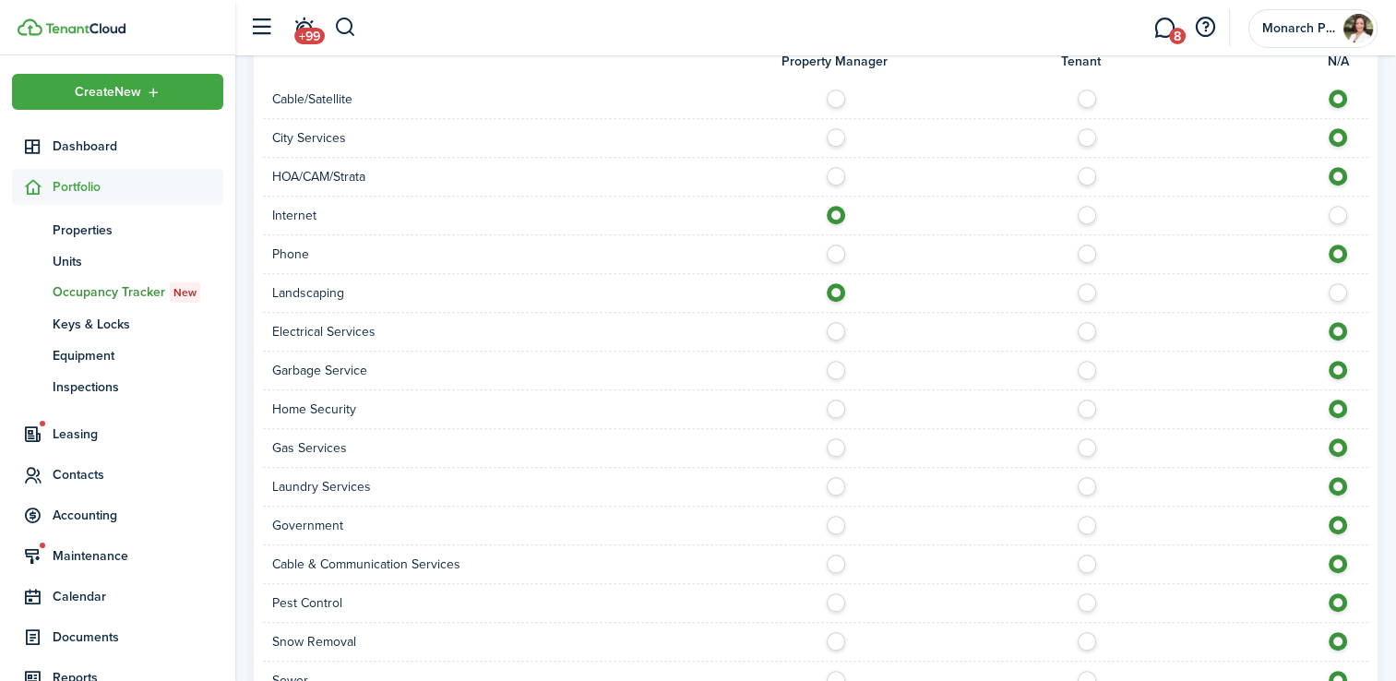
radio input "true"
click at [828, 370] on label at bounding box center [841, 365] width 32 height 9
radio input "true"
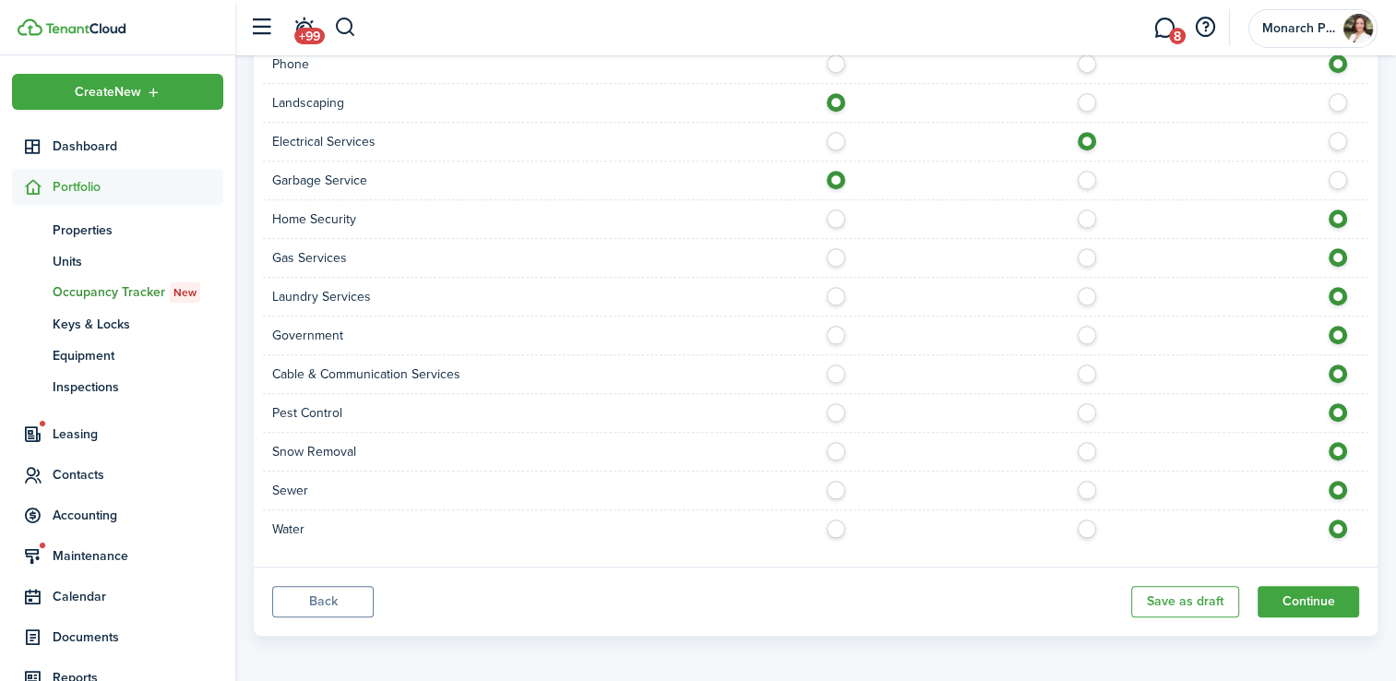
click at [1079, 524] on label at bounding box center [1092, 523] width 32 height 9
radio input "true"
click at [1080, 481] on label at bounding box center [1092, 485] width 32 height 9
radio input "true"
click at [830, 524] on label at bounding box center [841, 523] width 32 height 9
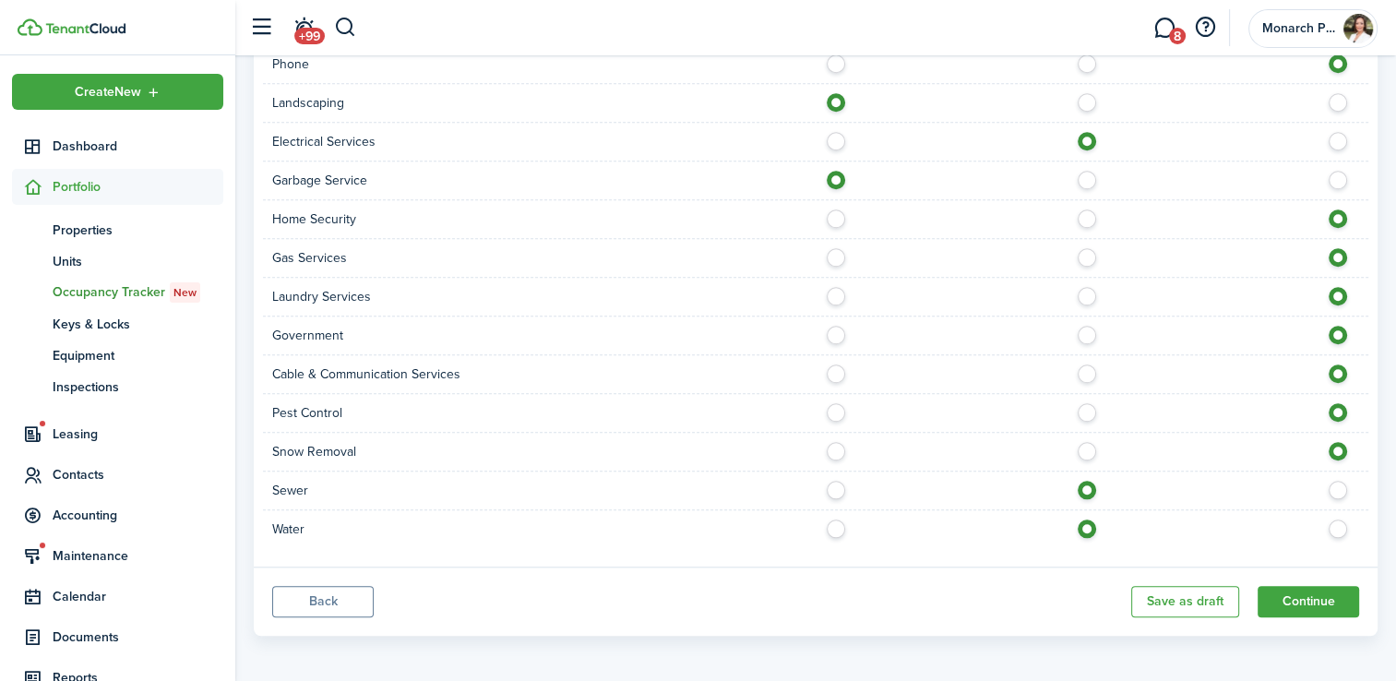
radio input "true"
click at [844, 491] on div at bounding box center [1092, 490] width 553 height 19
click at [831, 483] on label at bounding box center [841, 485] width 32 height 9
radio input "true"
click at [1328, 603] on button "Continue" at bounding box center [1308, 601] width 101 height 31
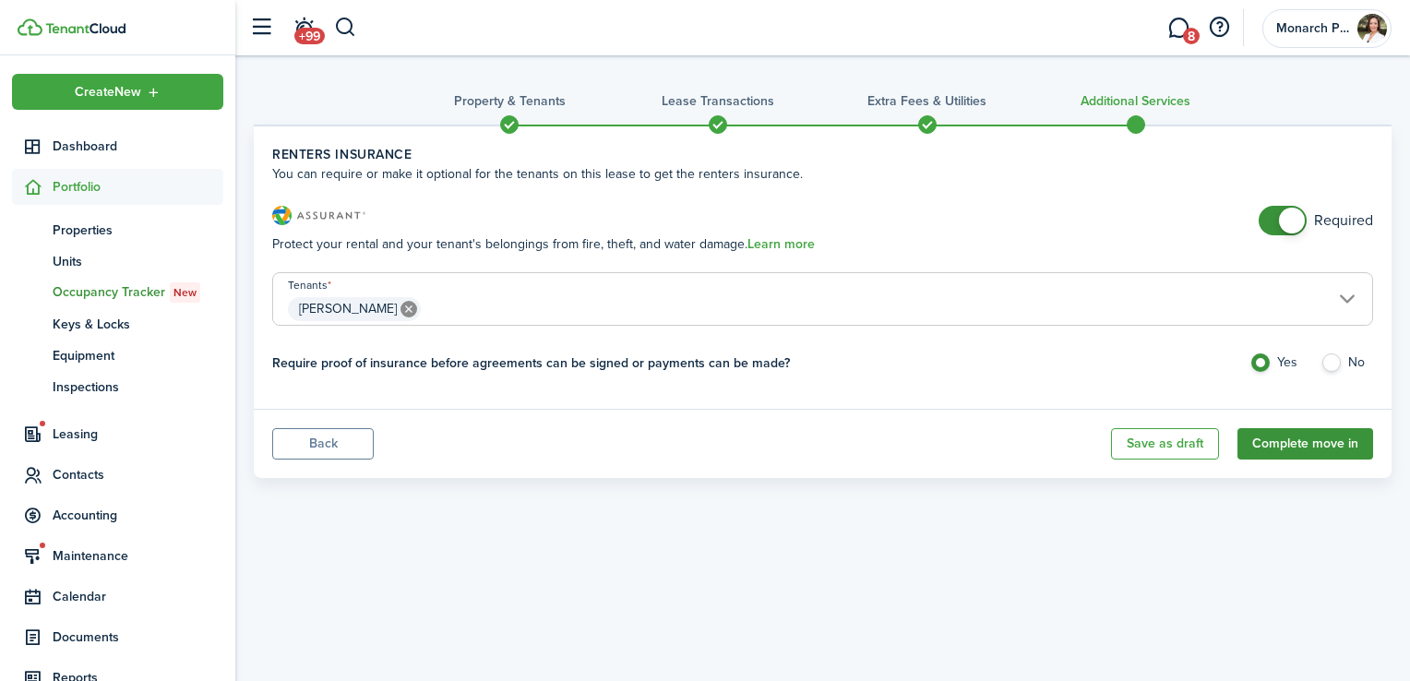
click at [1329, 447] on button "Complete move in" at bounding box center [1305, 443] width 136 height 31
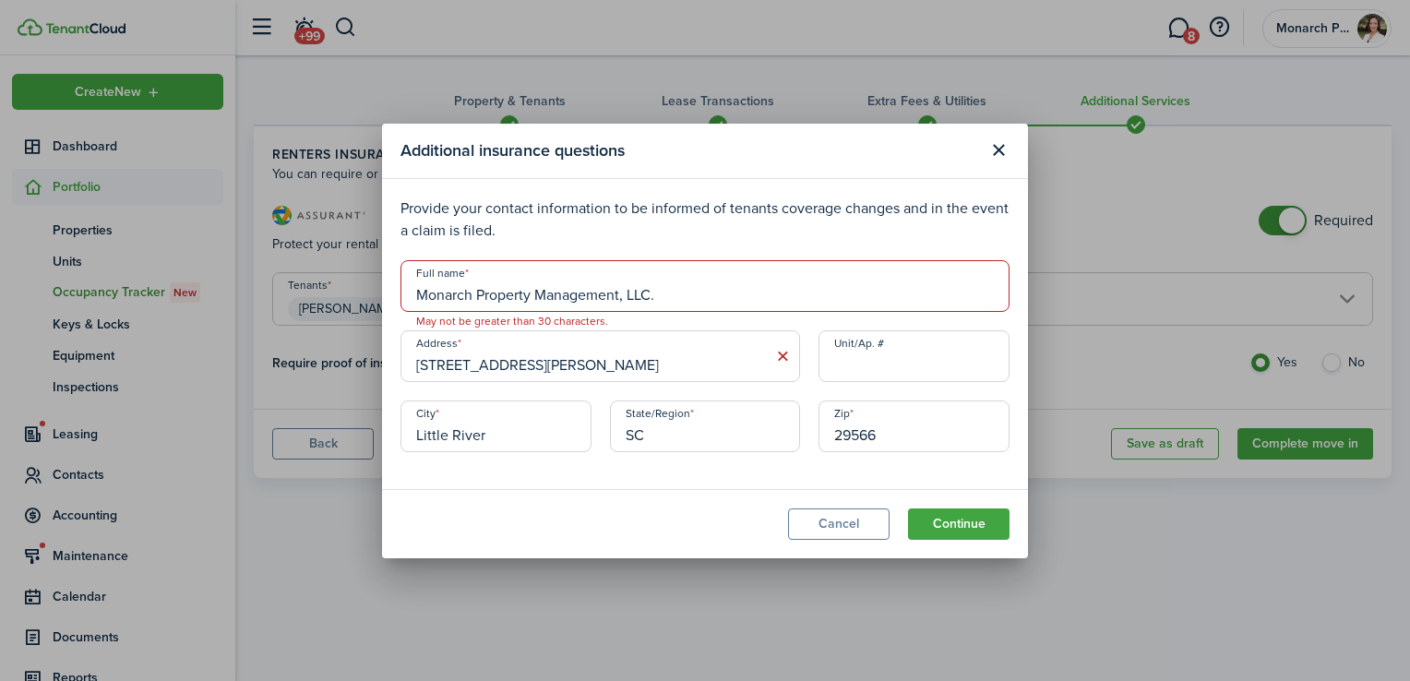
click at [679, 289] on input "Monarch Property Management, LLC." at bounding box center [704, 286] width 609 height 52
type input "Monarch Property Management"
click at [769, 362] on input "[STREET_ADDRESS][PERSON_NAME]" at bounding box center [600, 356] width 400 height 52
click at [782, 359] on icon at bounding box center [782, 356] width 19 height 18
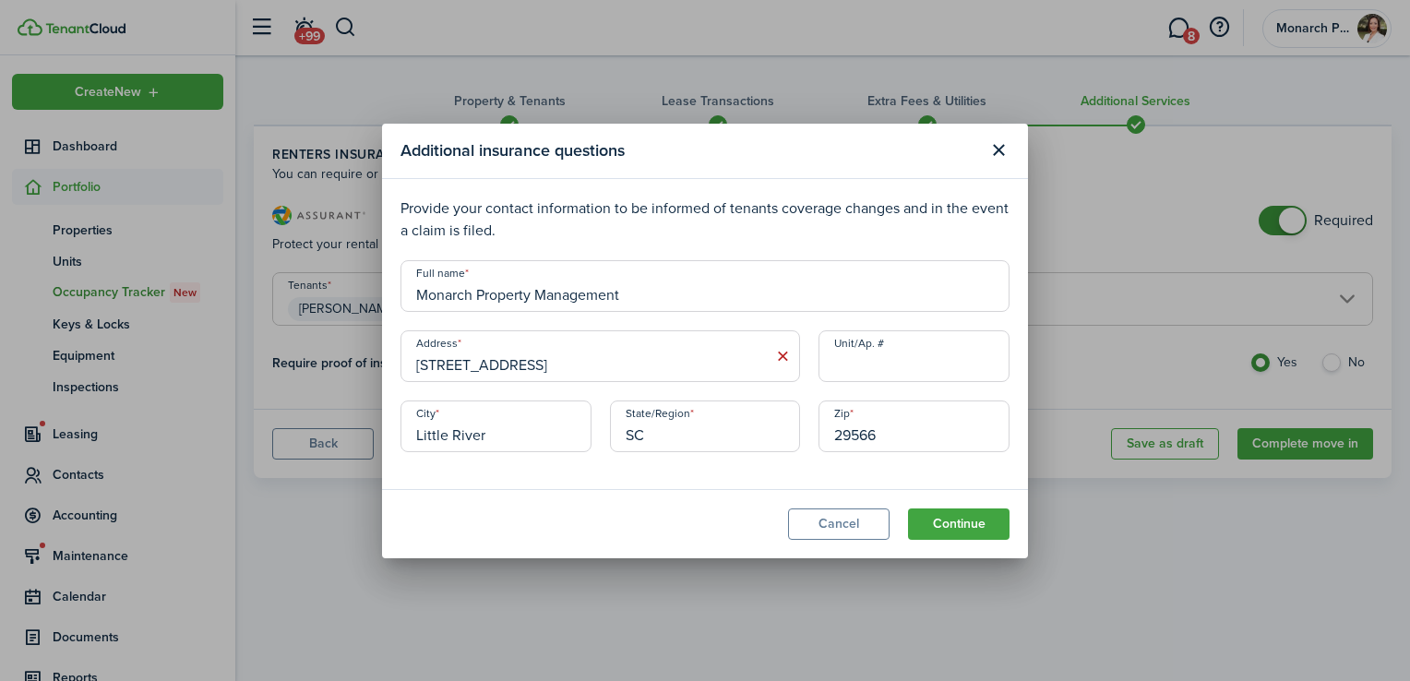
type input "[STREET_ADDRESS]"
click at [546, 388] on span "[STREET_ADDRESS]" at bounding box center [488, 397] width 115 height 19
click at [578, 406] on input "Little River" at bounding box center [495, 426] width 191 height 52
type input "[GEOGRAPHIC_DATA]"
type input "29588"
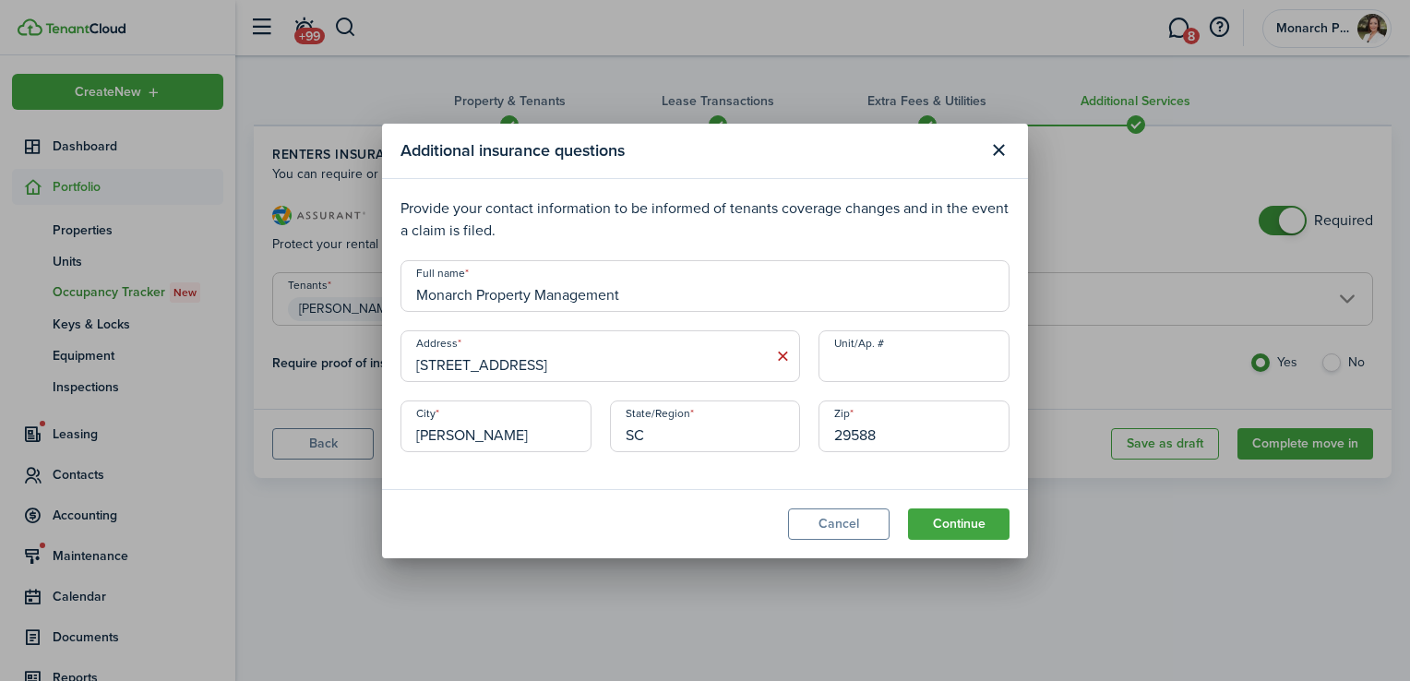
type input "[GEOGRAPHIC_DATA]"
click at [971, 520] on button "Continue" at bounding box center [958, 523] width 101 height 31
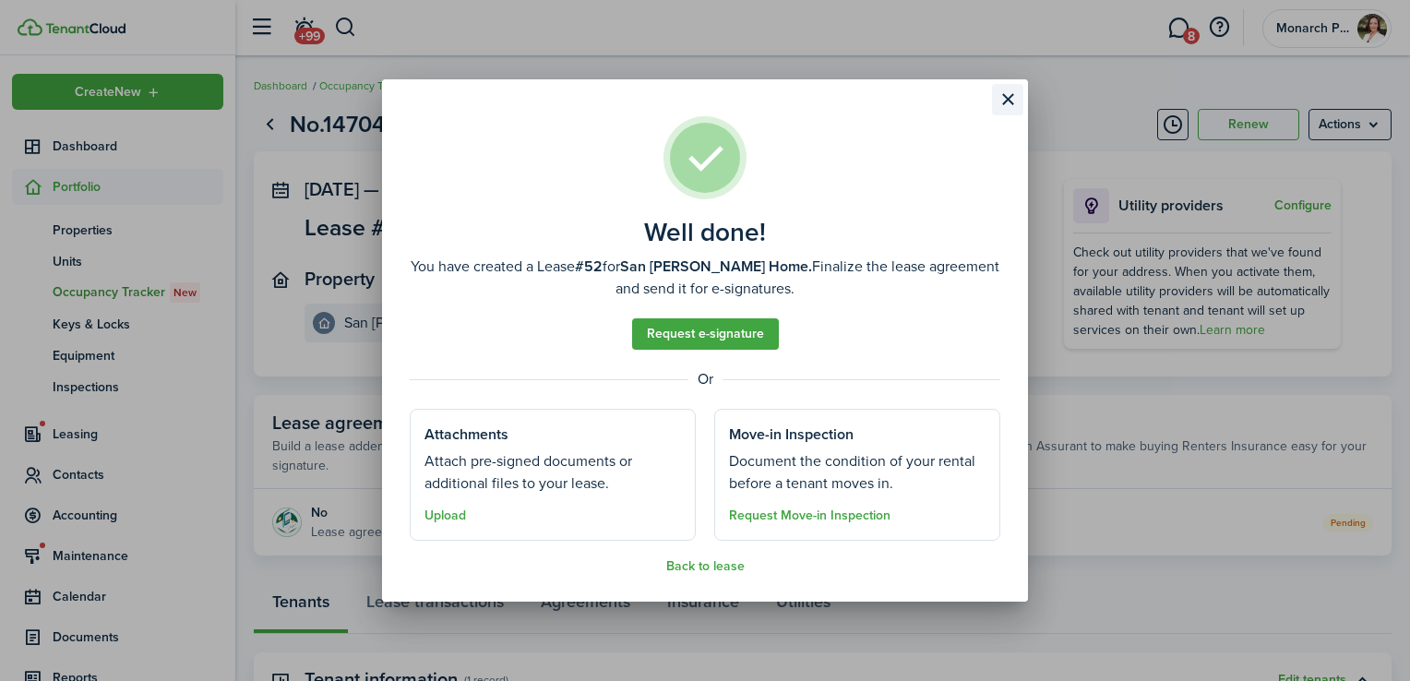
click at [997, 103] on button "Close modal" at bounding box center [1007, 99] width 31 height 31
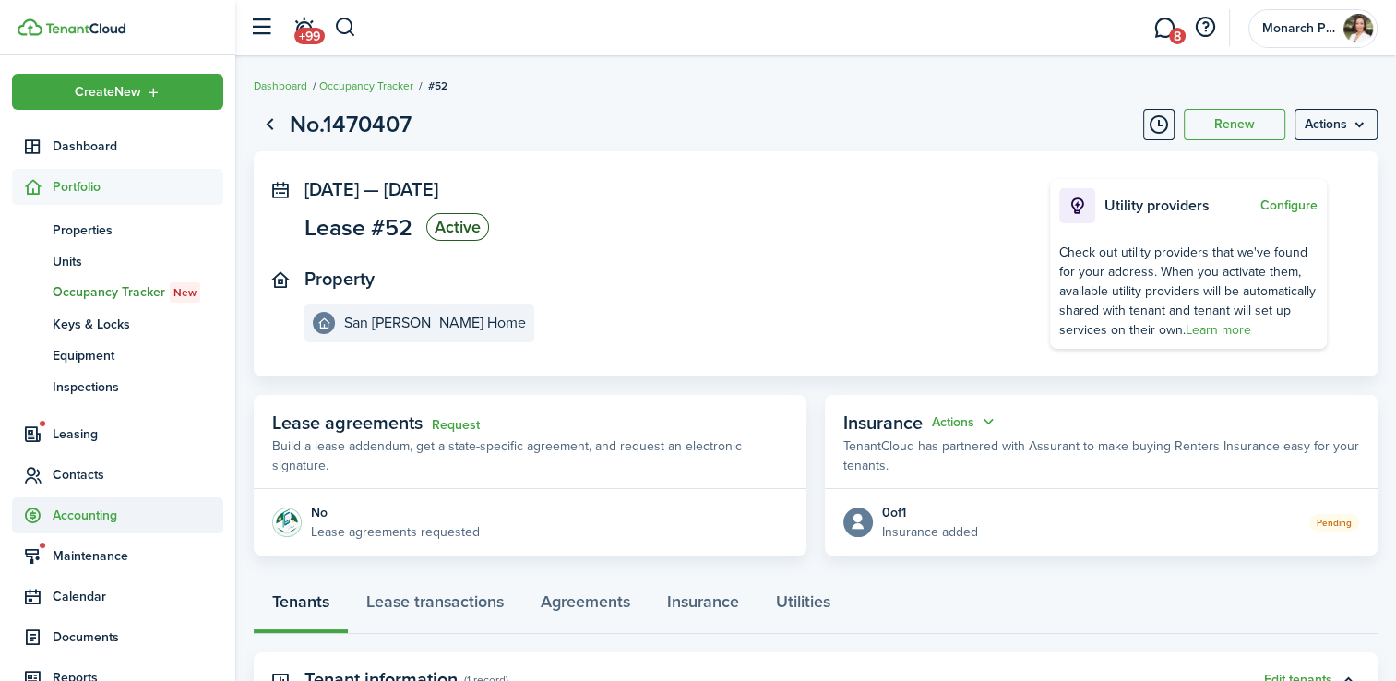
click at [96, 506] on span "Accounting" at bounding box center [138, 515] width 171 height 19
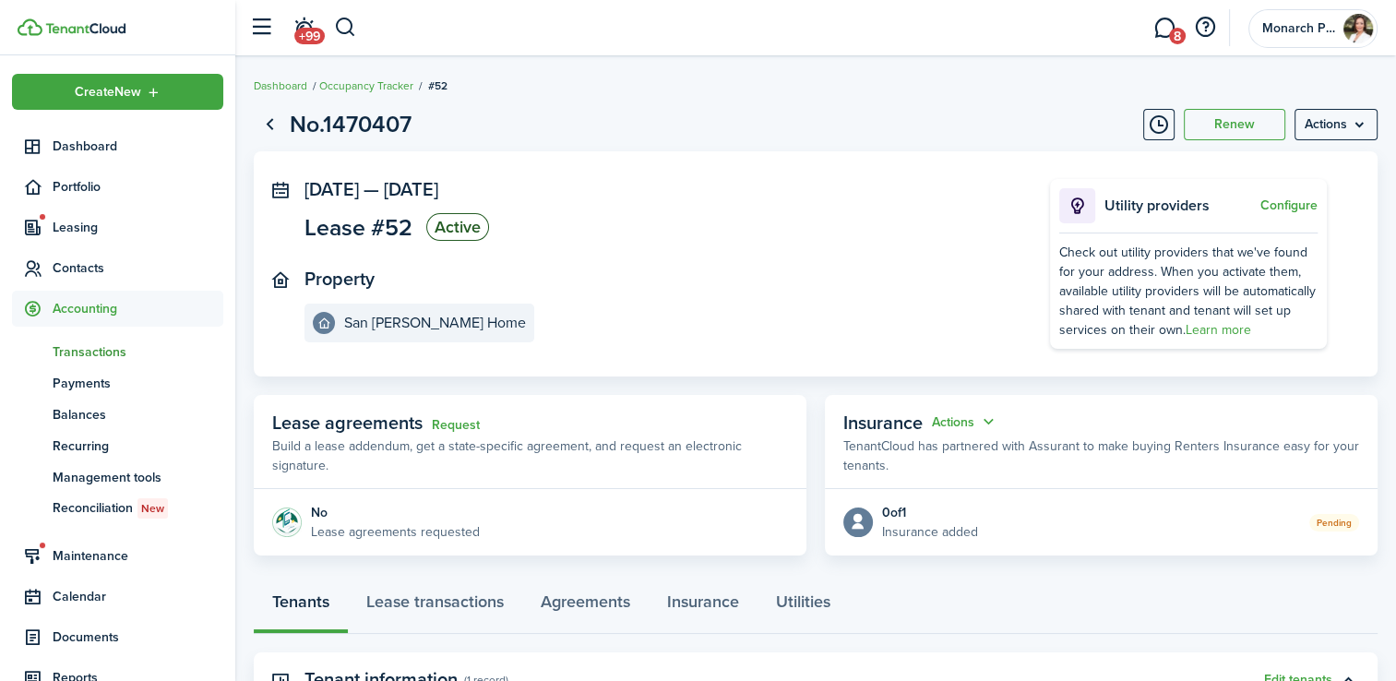
click at [118, 358] on span "Transactions" at bounding box center [138, 351] width 171 height 19
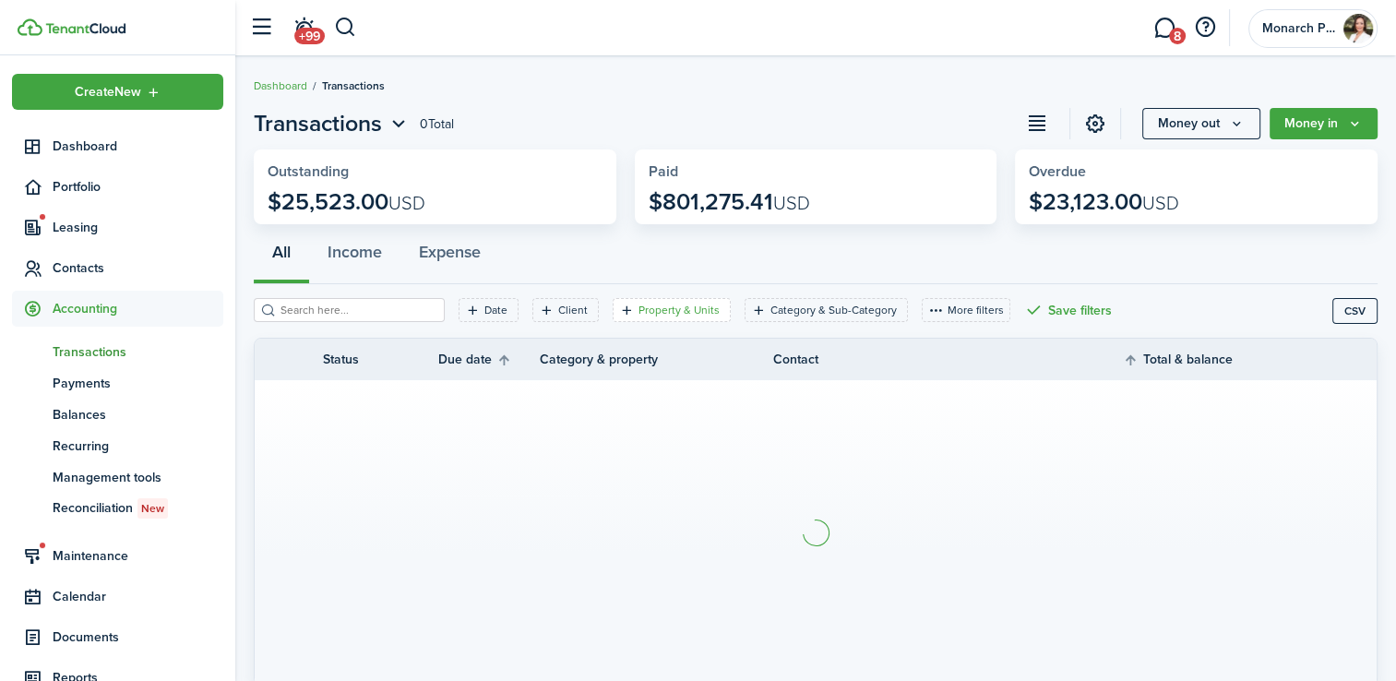
click at [658, 306] on filter-tag-label "Property & Units" at bounding box center [678, 310] width 81 height 17
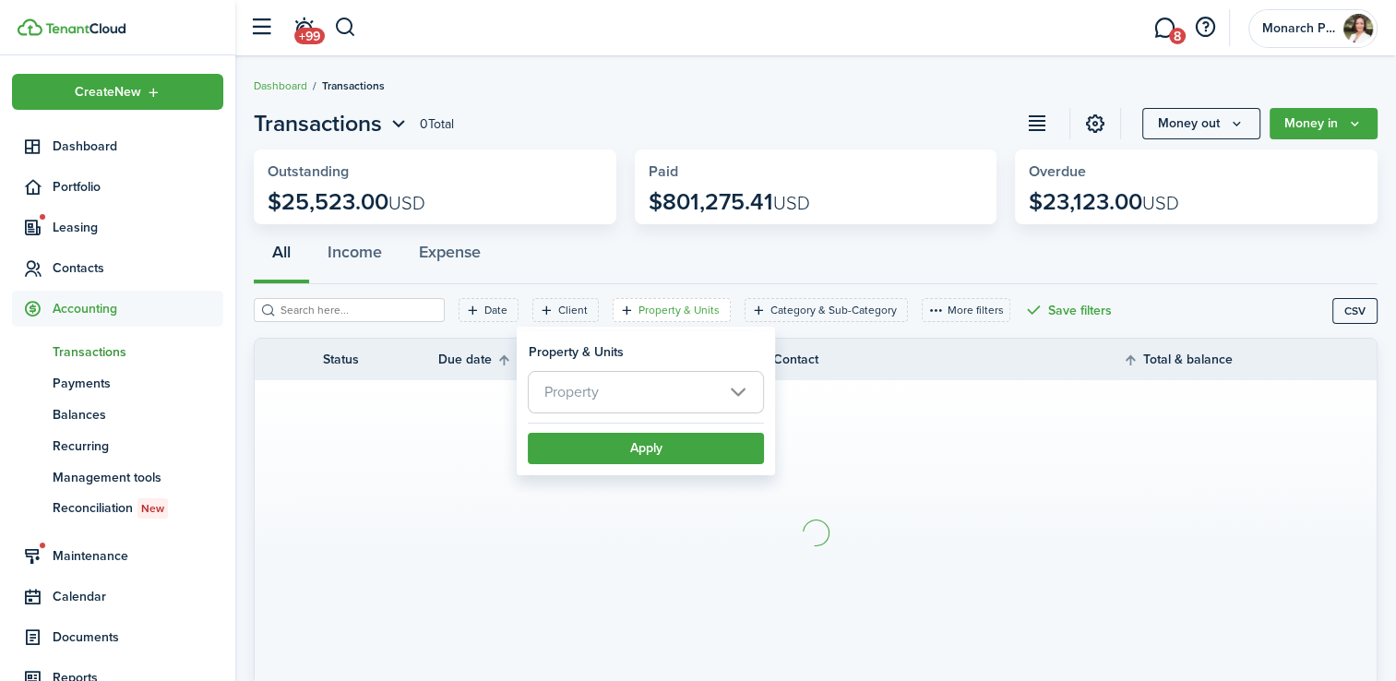
click at [642, 395] on span "Property" at bounding box center [646, 392] width 234 height 41
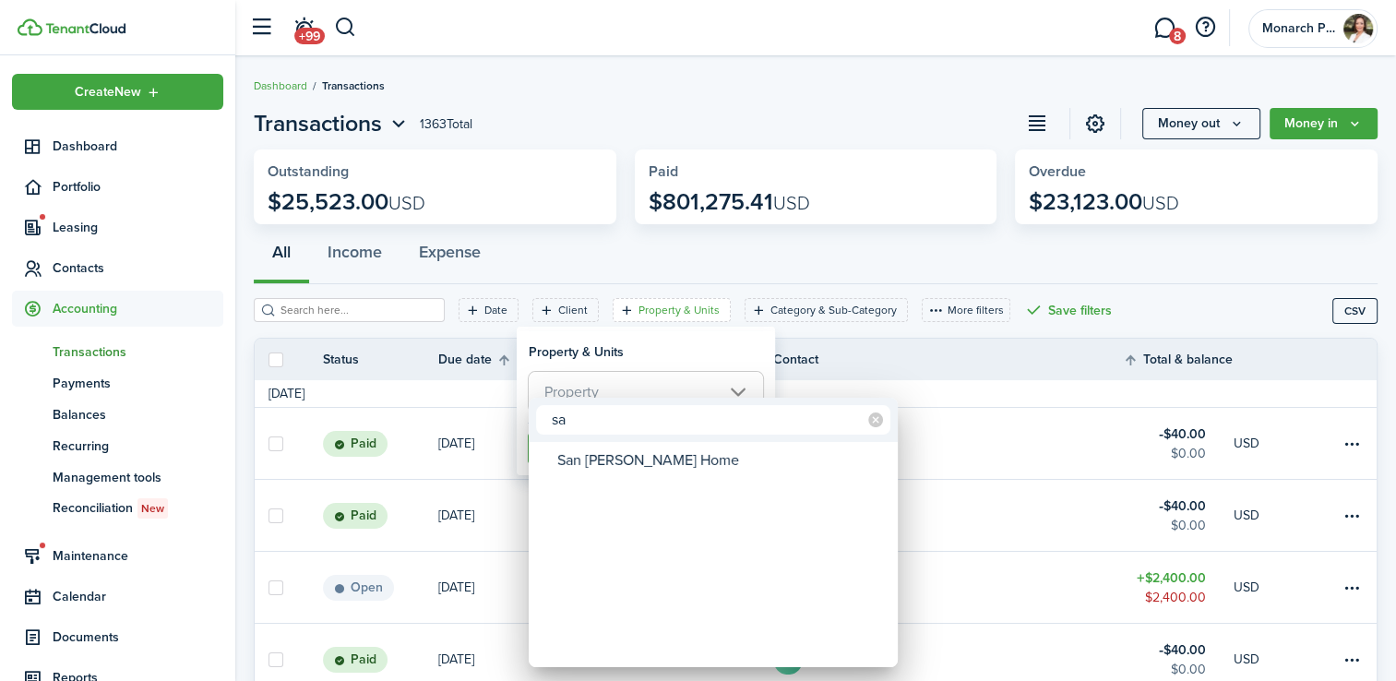
type input "sa"
click at [644, 472] on div "San [PERSON_NAME] Home" at bounding box center [720, 460] width 327 height 31
type input "San [PERSON_NAME] Home"
click at [604, 268] on div at bounding box center [697, 340] width 1691 height 976
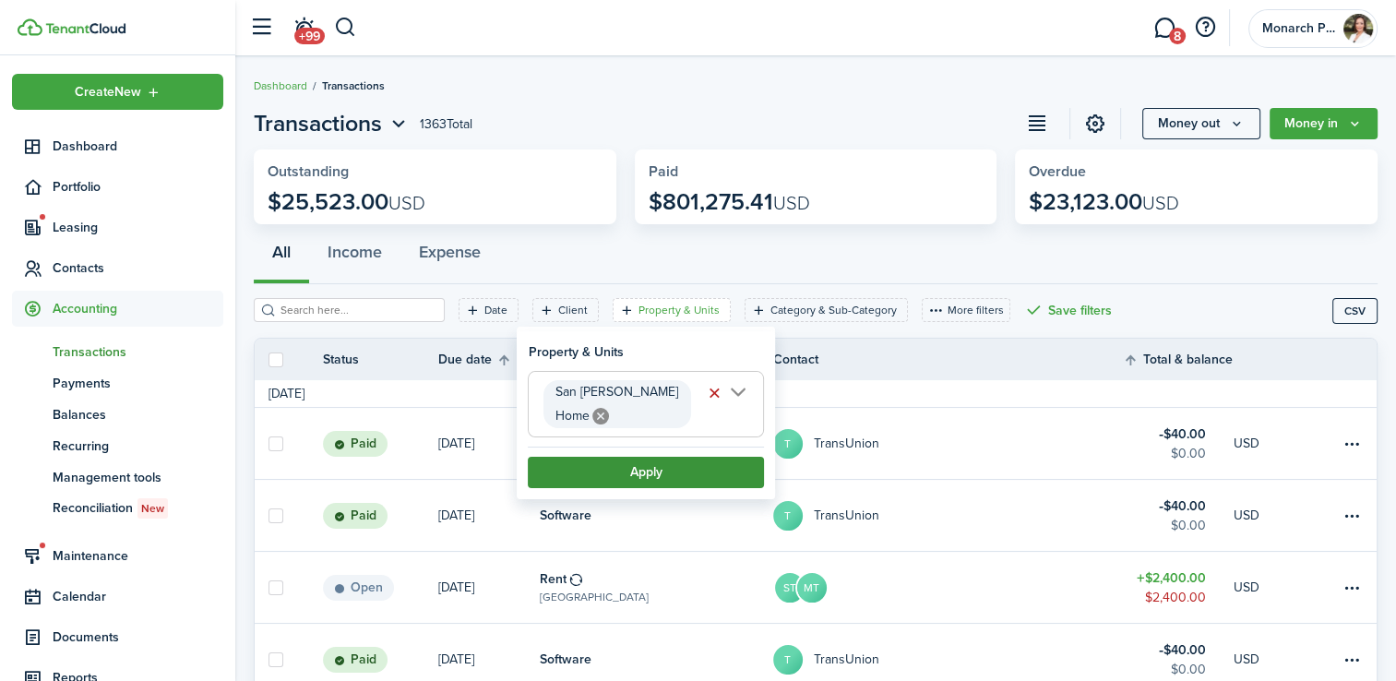
click at [635, 461] on button "Apply" at bounding box center [646, 472] width 236 height 31
